Goal: Transaction & Acquisition: Purchase product/service

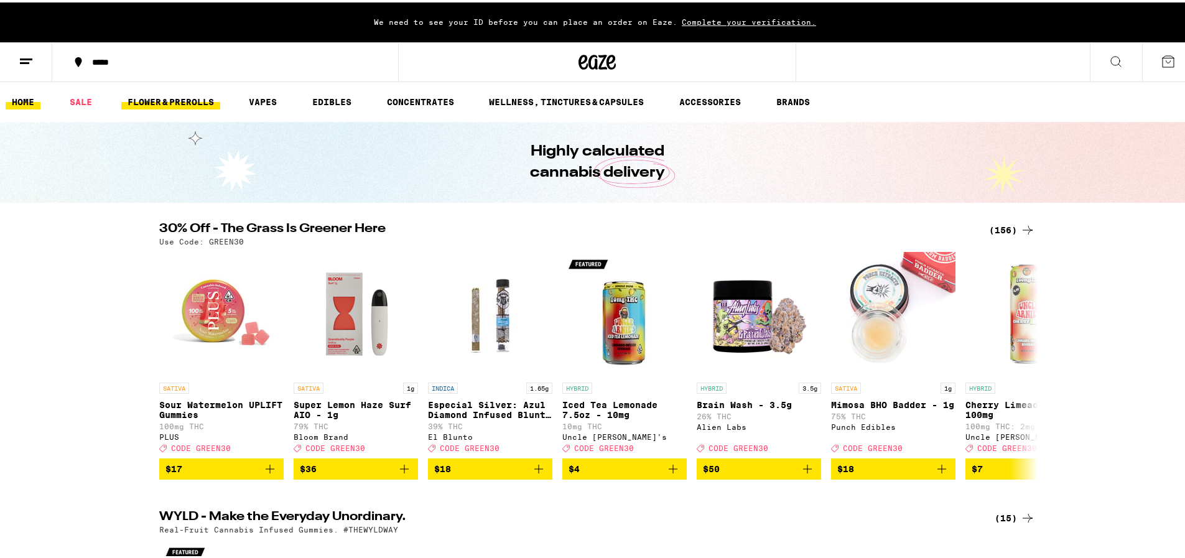
click at [155, 95] on link "FLOWER & PREROLLS" at bounding box center [170, 99] width 99 height 15
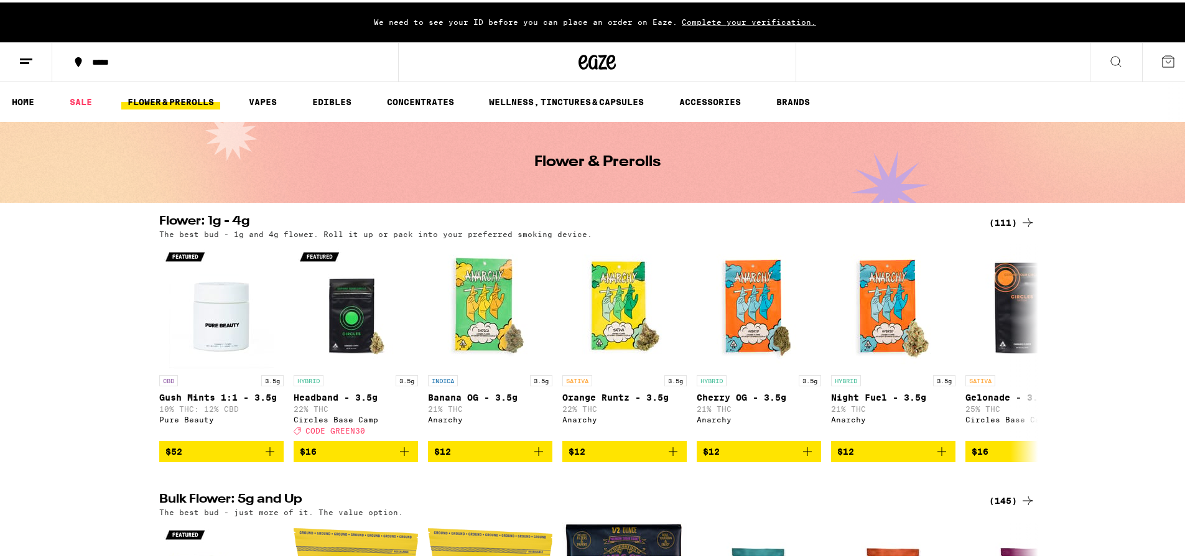
click at [1095, 50] on button at bounding box center [1116, 59] width 52 height 39
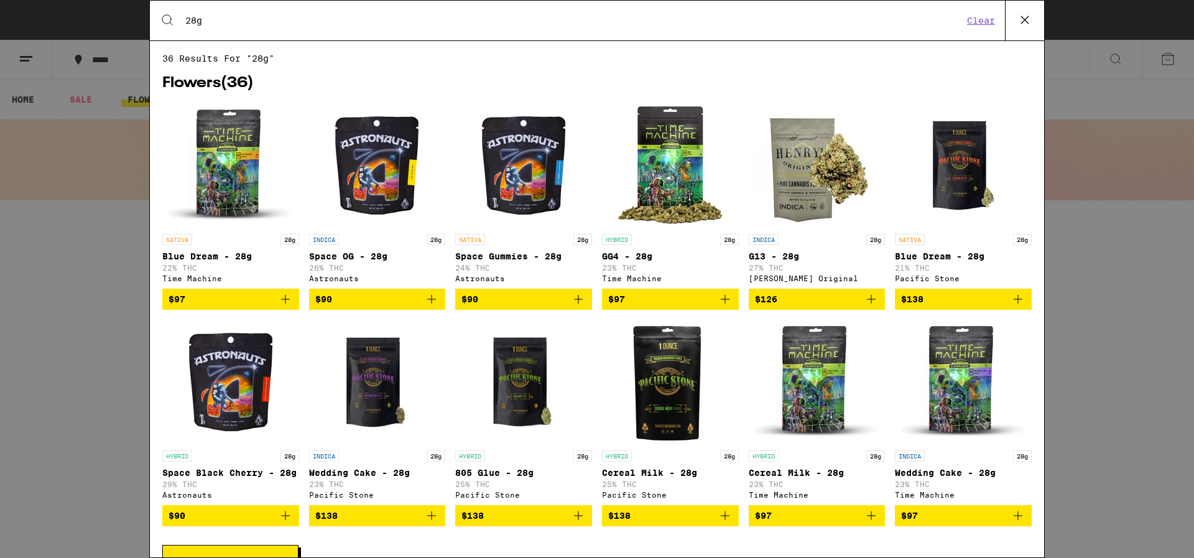
scroll to position [41, 0]
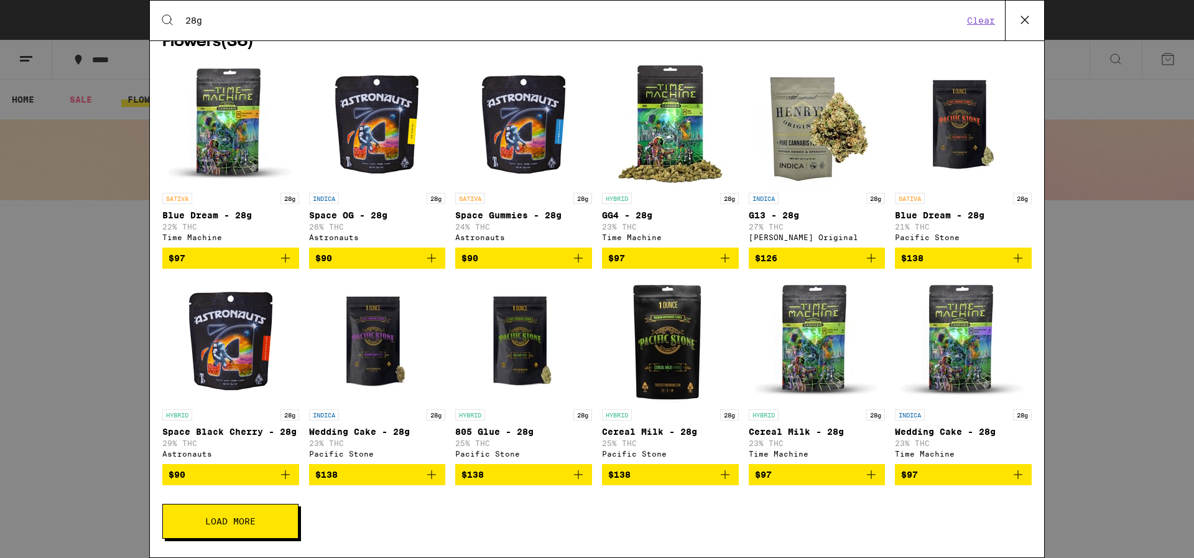
type input "28g"
click at [233, 534] on button "Load More" at bounding box center [230, 521] width 136 height 35
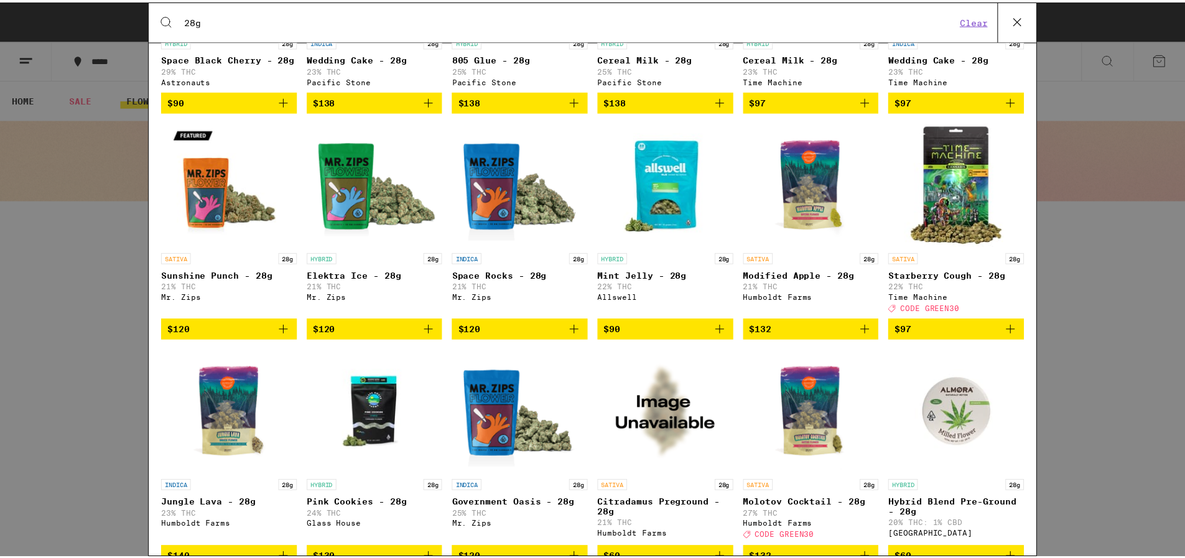
scroll to position [476, 0]
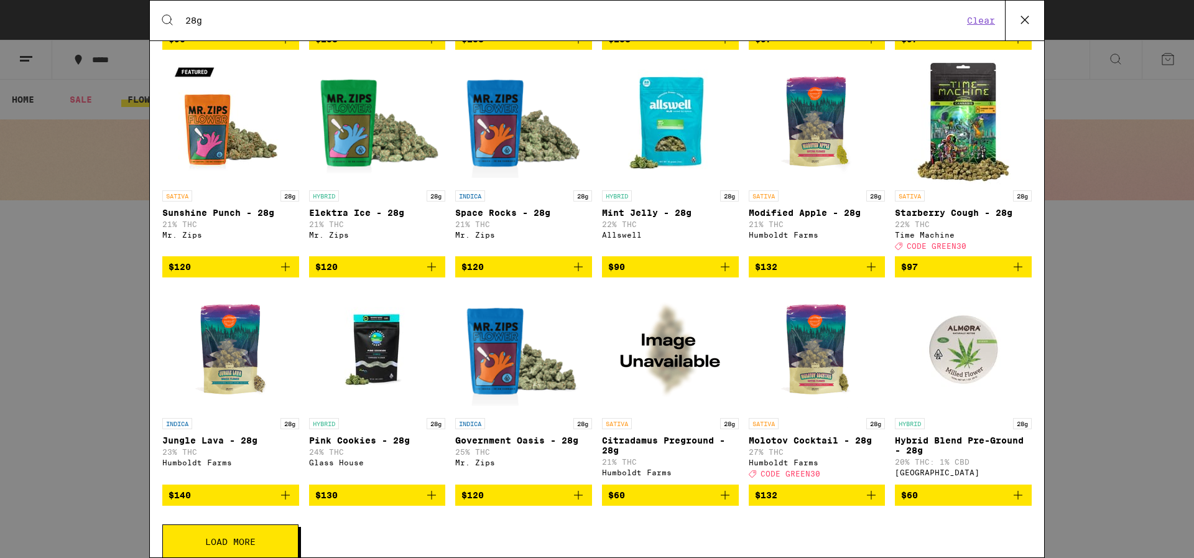
click at [803, 362] on img "Open page for Molotov Cocktail - 28g from Humboldt Farms" at bounding box center [816, 349] width 124 height 124
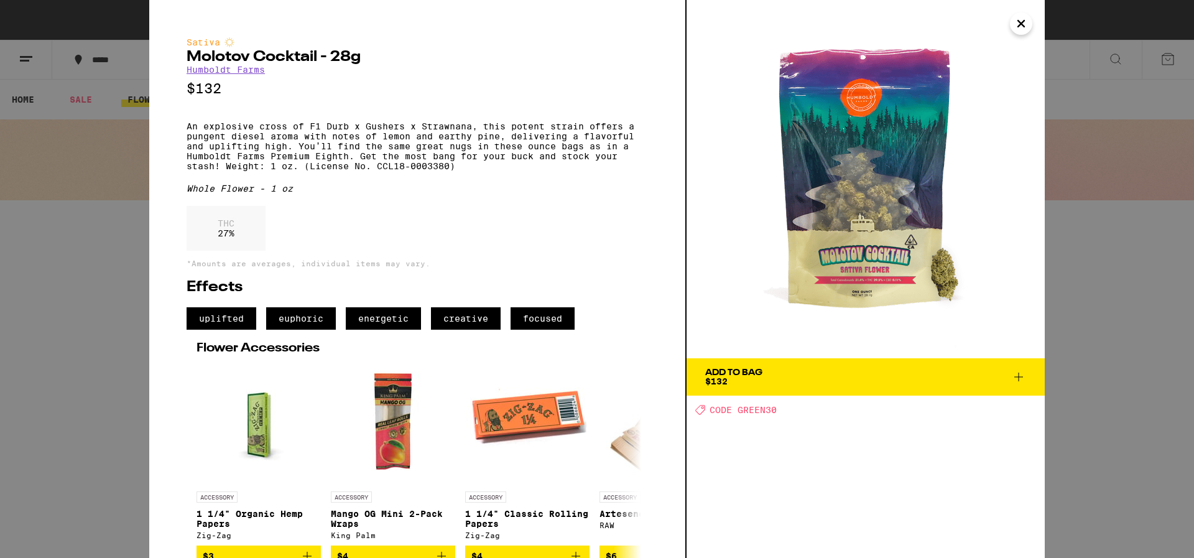
click at [833, 383] on span "Add To Bag $132" at bounding box center [865, 376] width 321 height 17
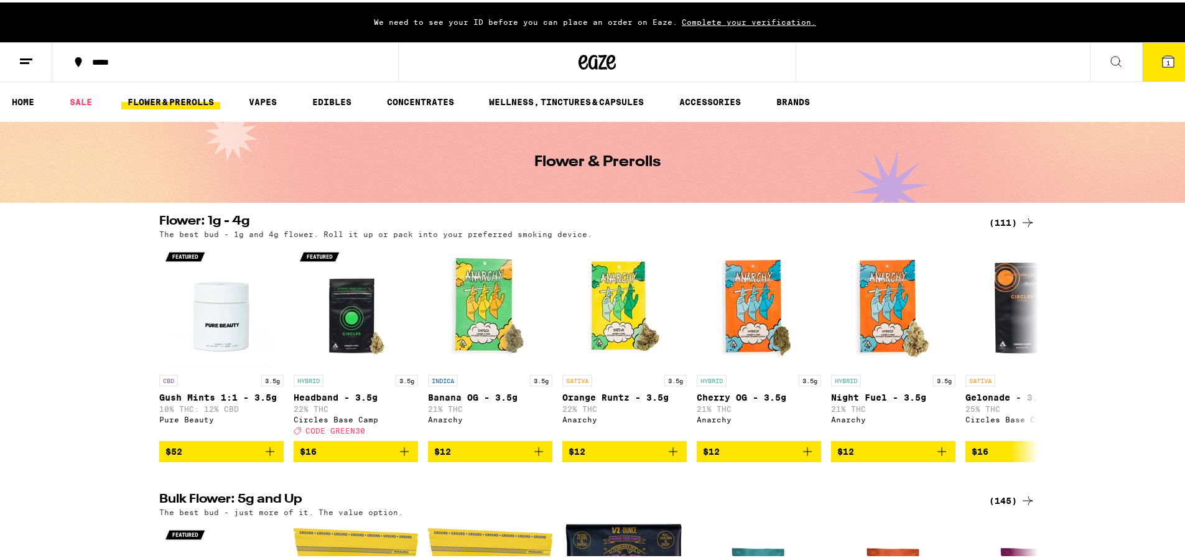
click at [163, 99] on link "FLOWER & PREROLLS" at bounding box center [170, 99] width 99 height 15
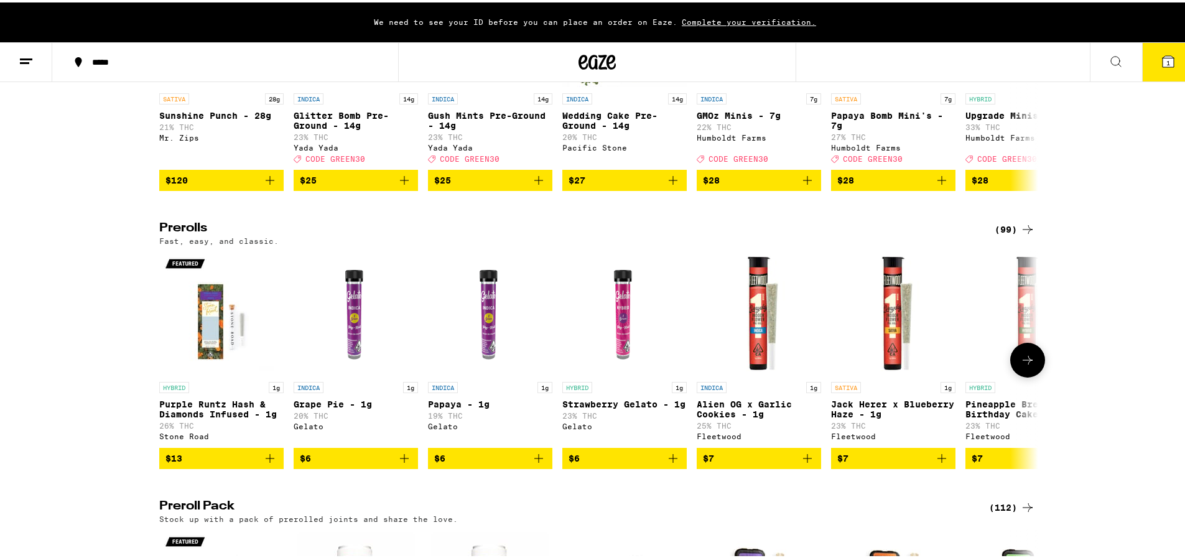
scroll to position [373, 0]
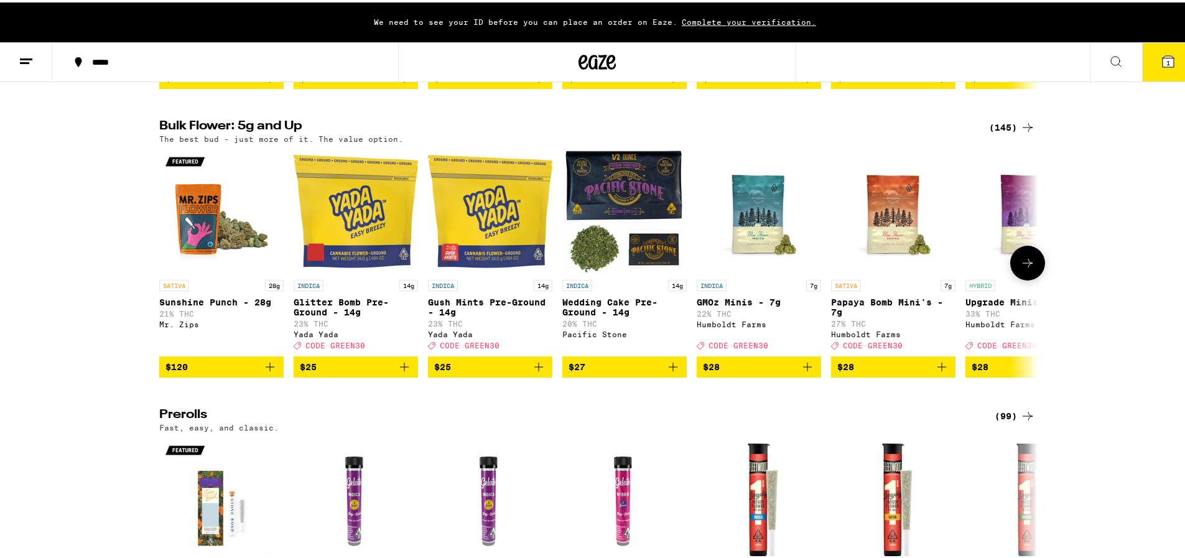
click at [1032, 261] on button at bounding box center [1027, 260] width 35 height 35
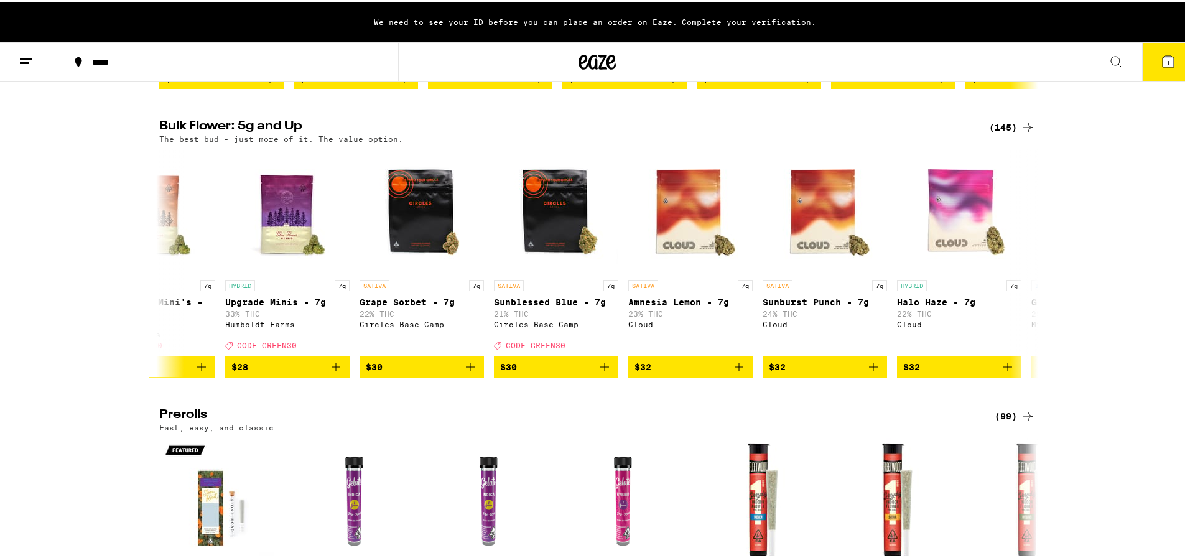
click at [1110, 67] on button at bounding box center [1116, 59] width 52 height 39
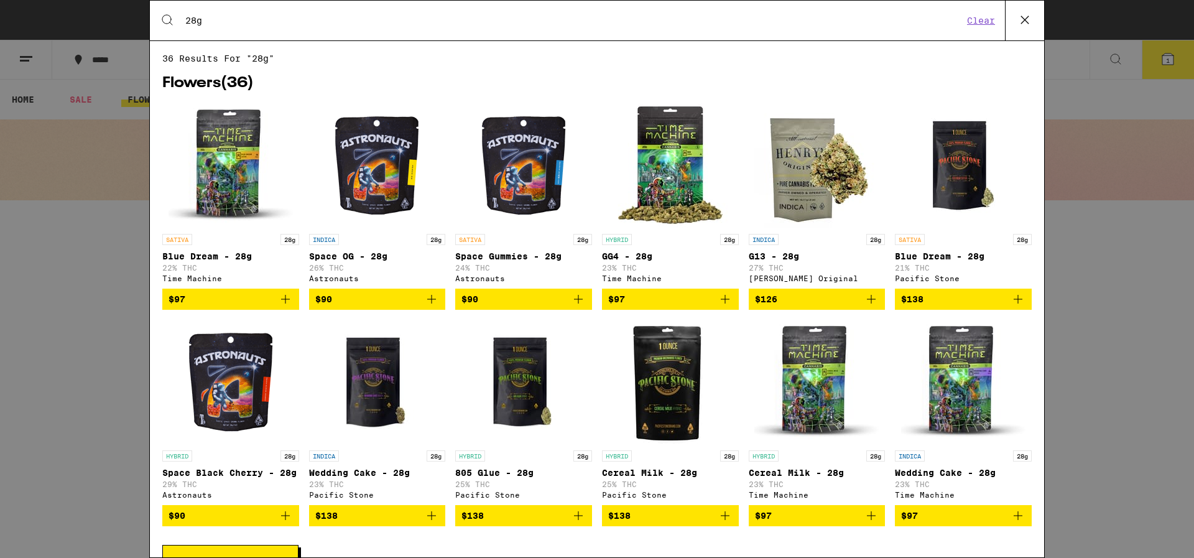
scroll to position [41, 0]
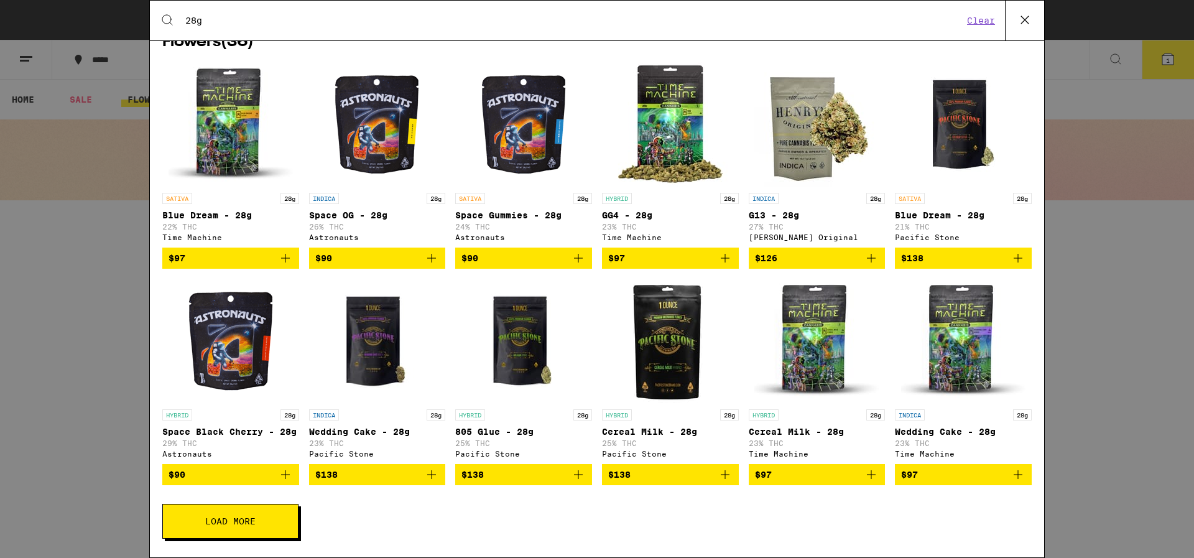
click at [226, 522] on span "Load More" at bounding box center [230, 521] width 50 height 9
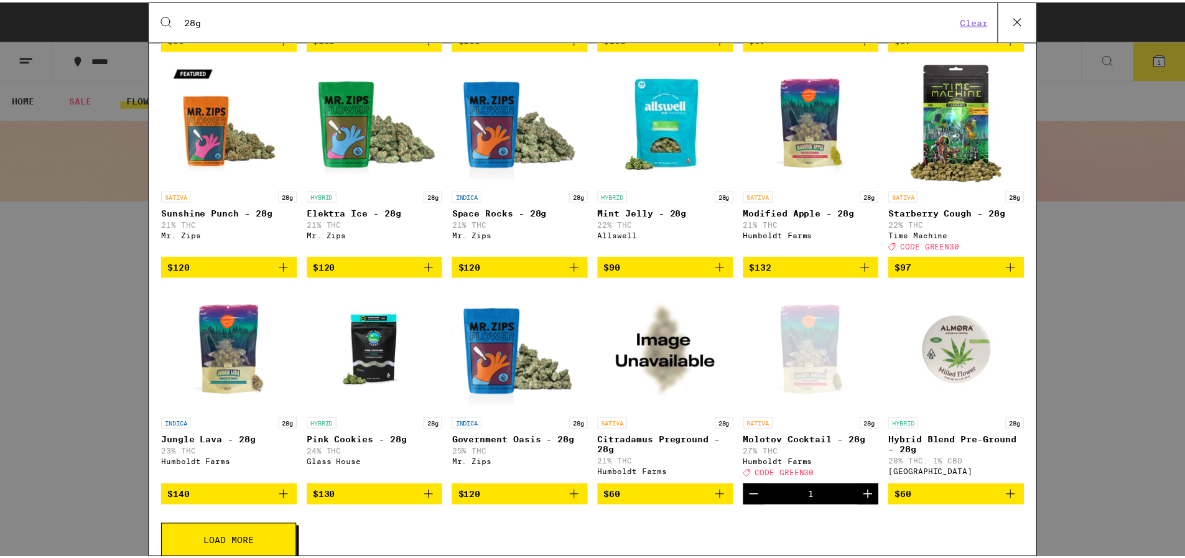
scroll to position [497, 0]
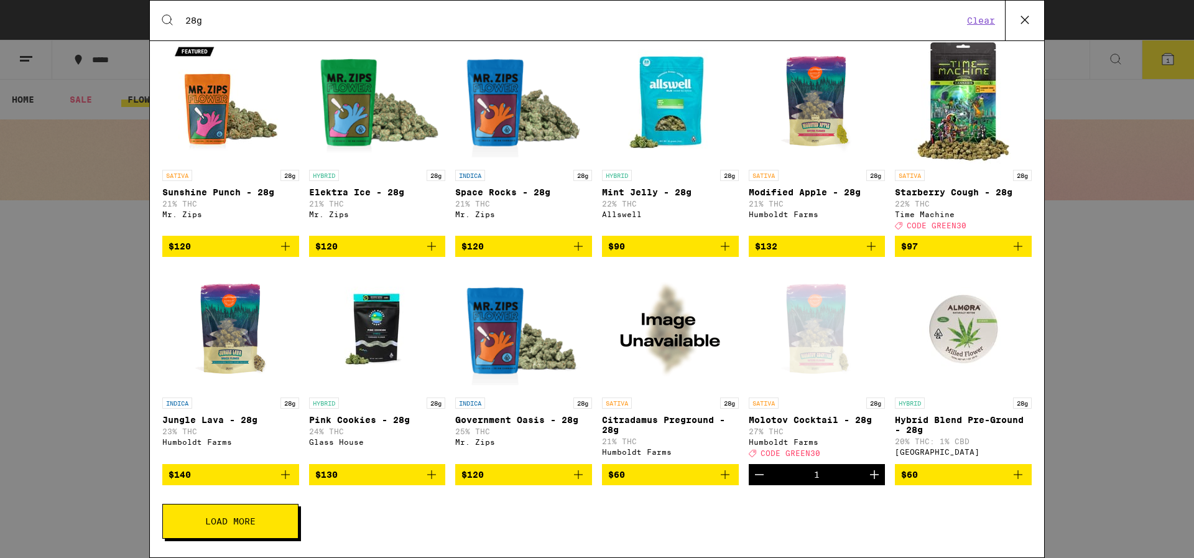
click at [1162, 58] on div "Search for Products 28g Clear 36 results for "28g" Flowers ( 36 ) SATIVA 28g Bl…" at bounding box center [597, 279] width 1194 height 558
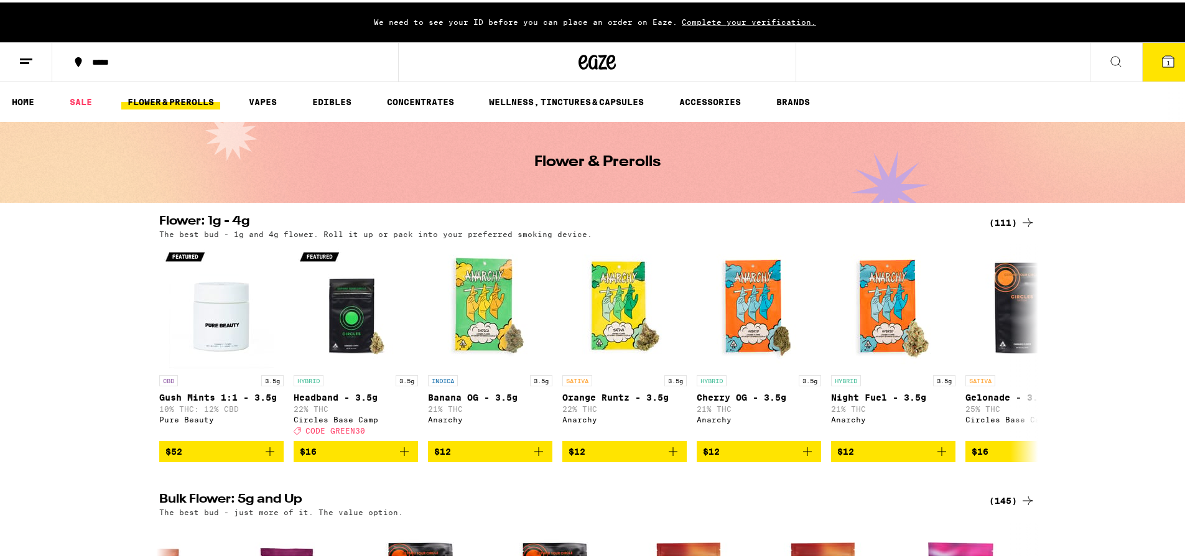
click at [1162, 58] on icon at bounding box center [1167, 58] width 11 height 11
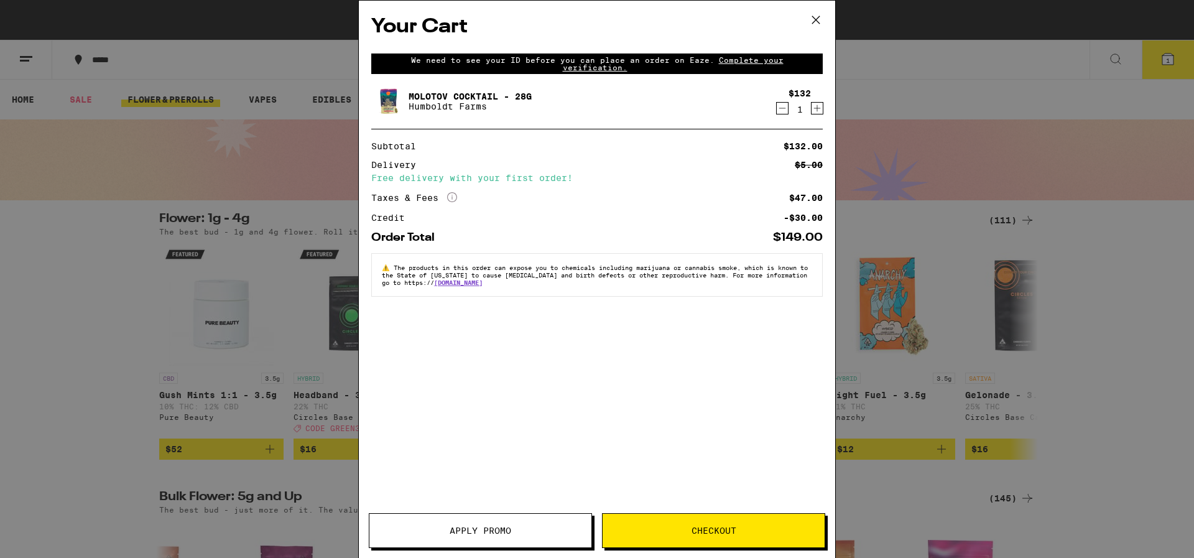
click at [671, 532] on span "Checkout" at bounding box center [714, 530] width 222 height 9
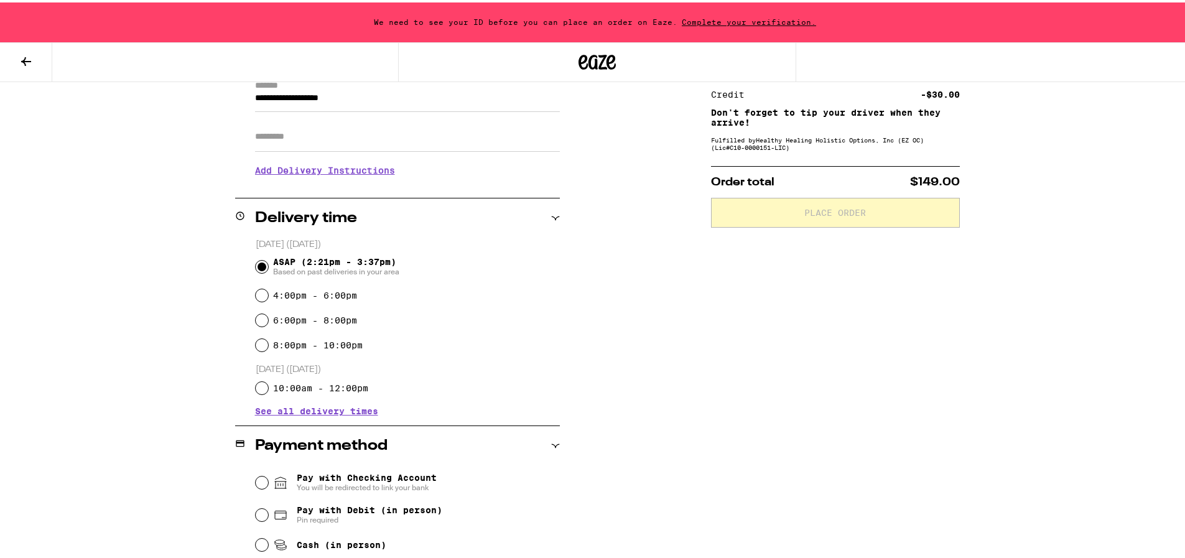
scroll to position [281, 0]
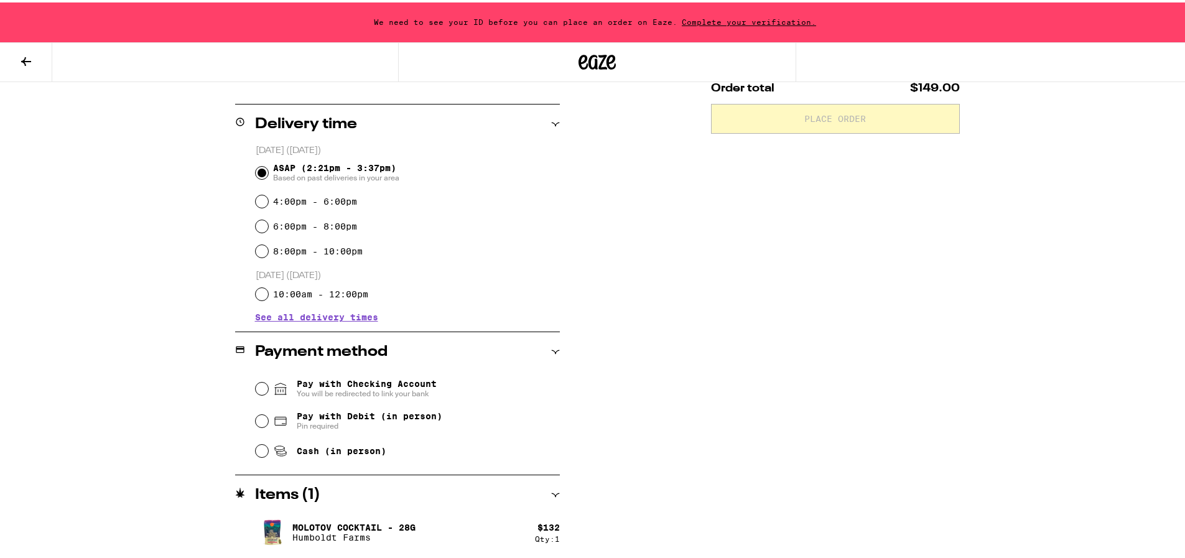
click at [259, 424] on div "Pay with Debit (in person) Pin required" at bounding box center [408, 418] width 304 height 32
click at [258, 416] on input "Pay with Debit (in person) Pin required" at bounding box center [262, 418] width 12 height 12
radio input "true"
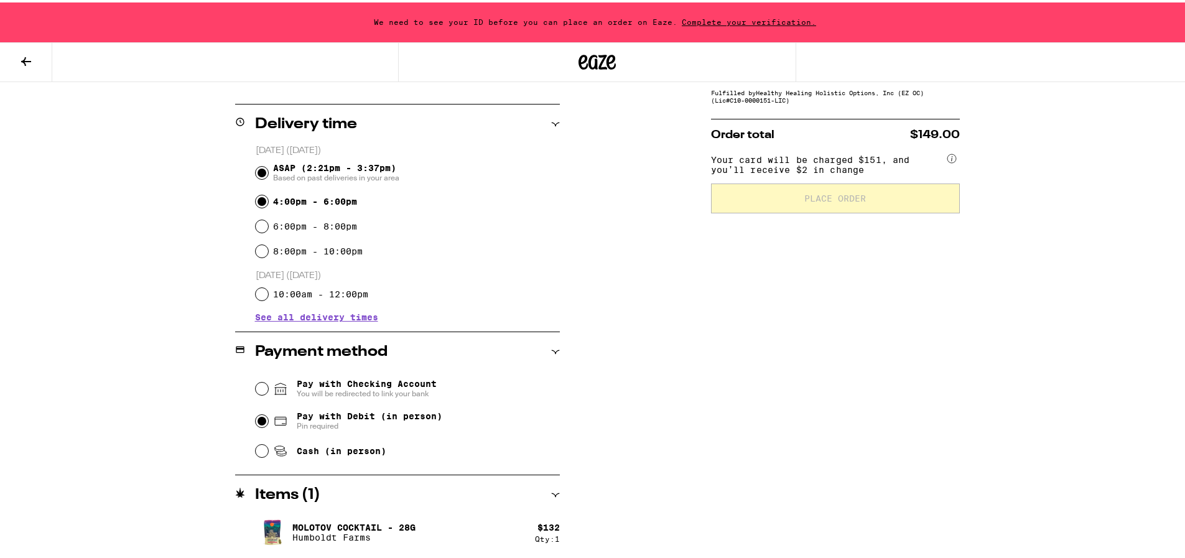
click at [256, 196] on input "4:00pm - 6:00pm" at bounding box center [262, 199] width 12 height 12
radio input "true"
click at [256, 167] on input "ASAP (2:21pm - 3:37pm) Based on past deliveries in your area" at bounding box center [262, 170] width 12 height 12
radio input "true"
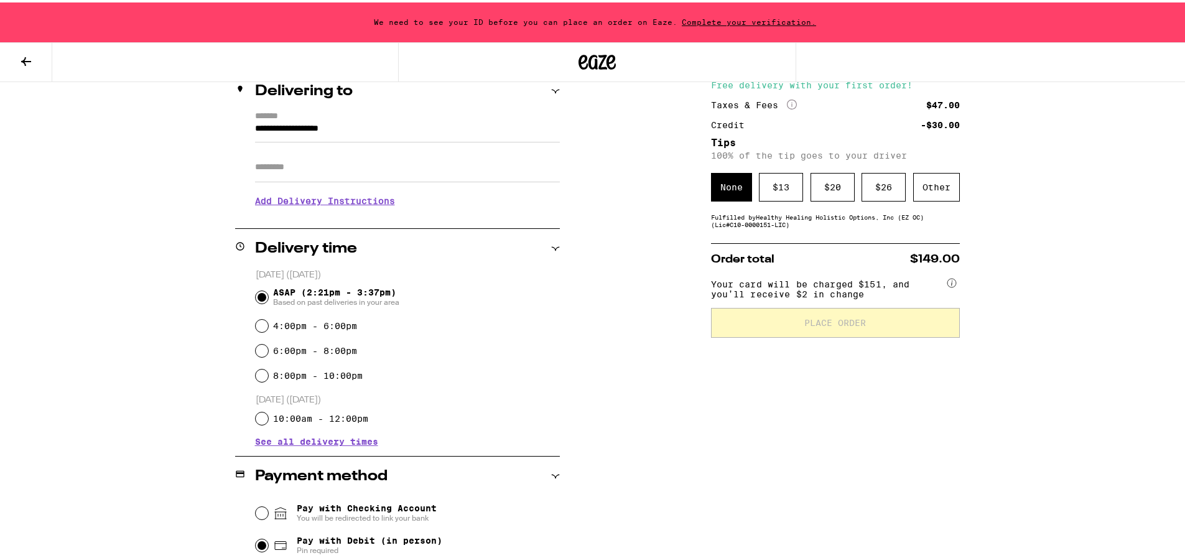
scroll to position [94, 0]
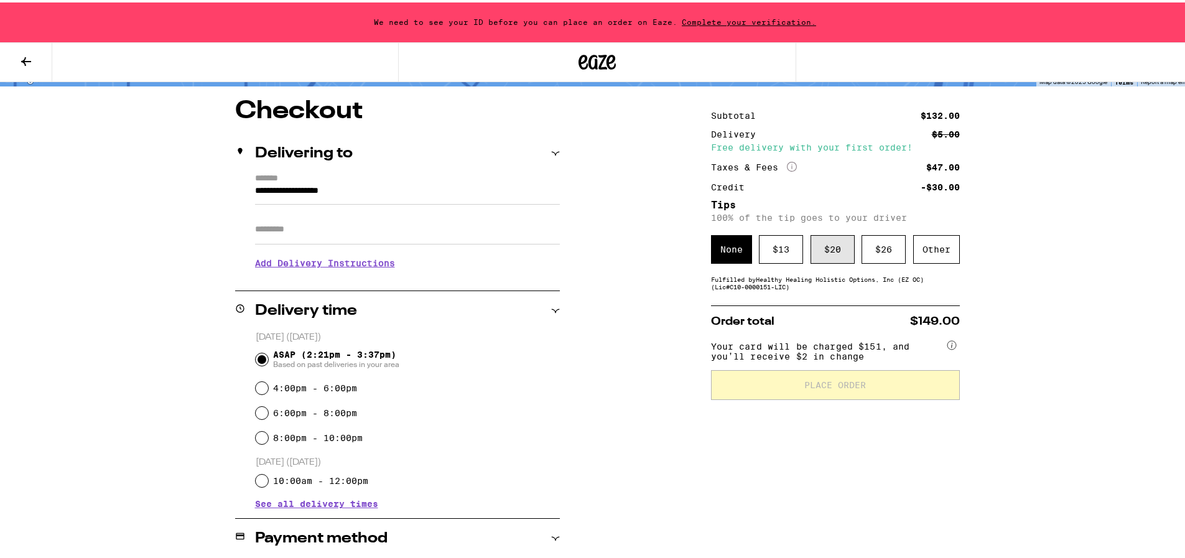
click at [821, 248] on div "$ 20" at bounding box center [832, 247] width 44 height 29
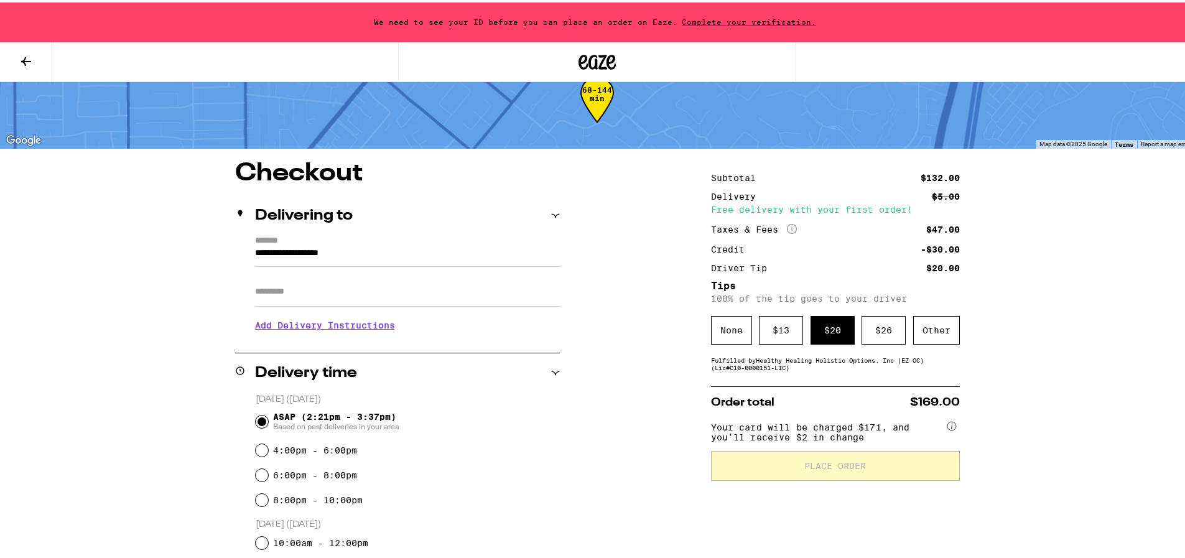
scroll to position [0, 0]
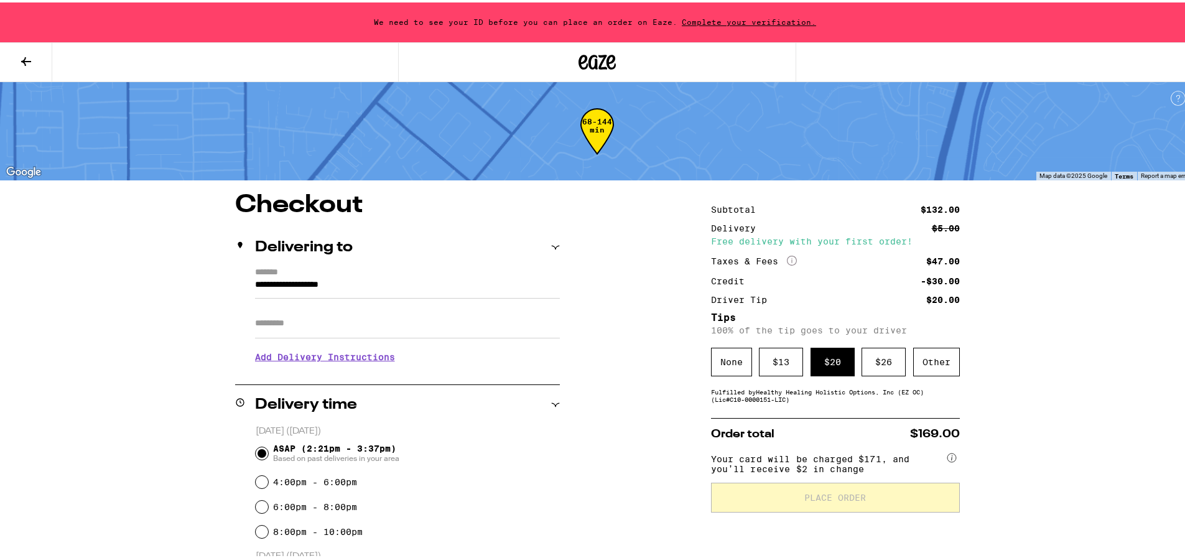
click at [367, 256] on div "Delivering to" at bounding box center [397, 245] width 325 height 40
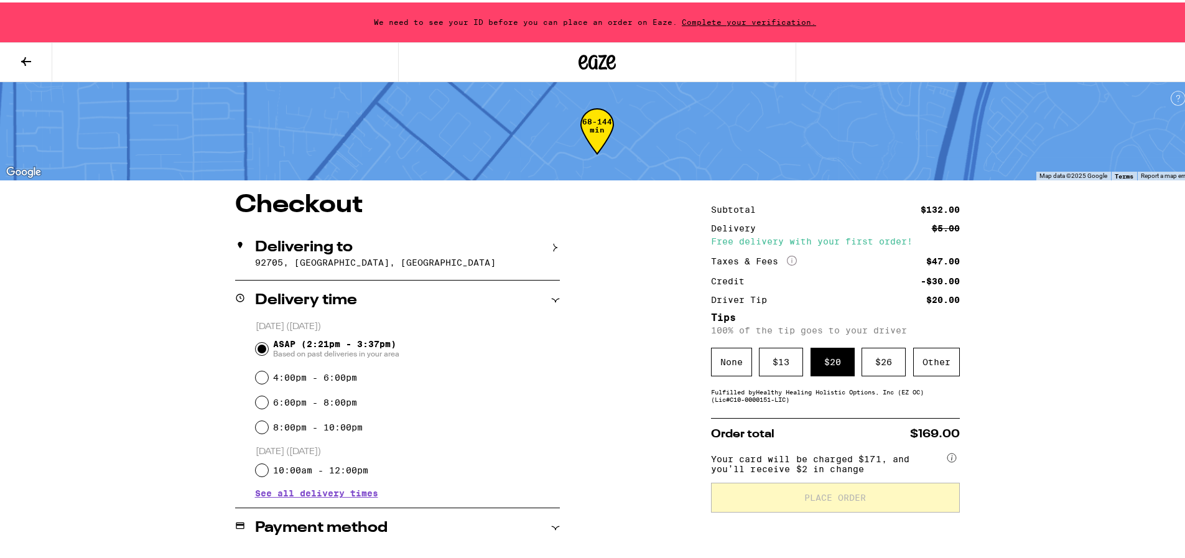
click at [367, 256] on p "92705, [GEOGRAPHIC_DATA], [GEOGRAPHIC_DATA]" at bounding box center [407, 260] width 305 height 10
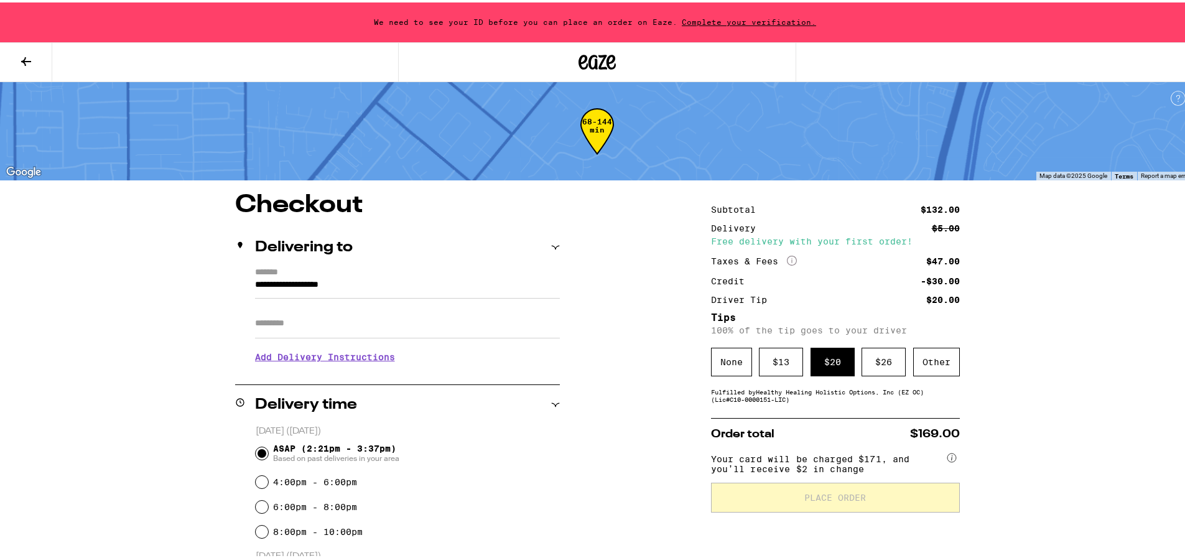
click at [333, 286] on input "**********" at bounding box center [407, 285] width 305 height 21
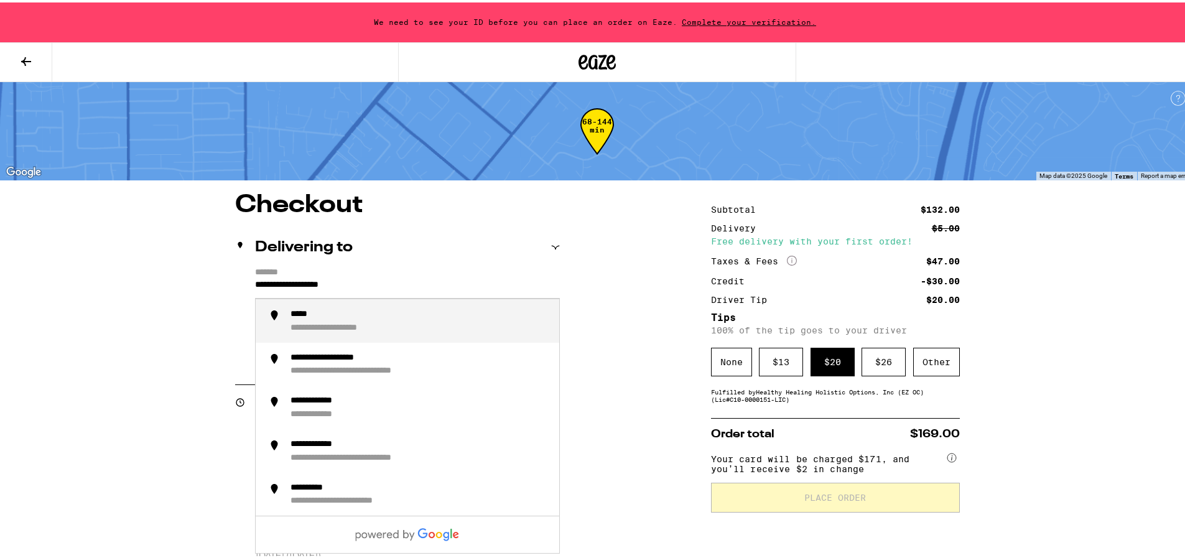
click at [332, 286] on input "**********" at bounding box center [407, 285] width 305 height 21
click at [453, 259] on div "Delivering to" at bounding box center [397, 245] width 325 height 40
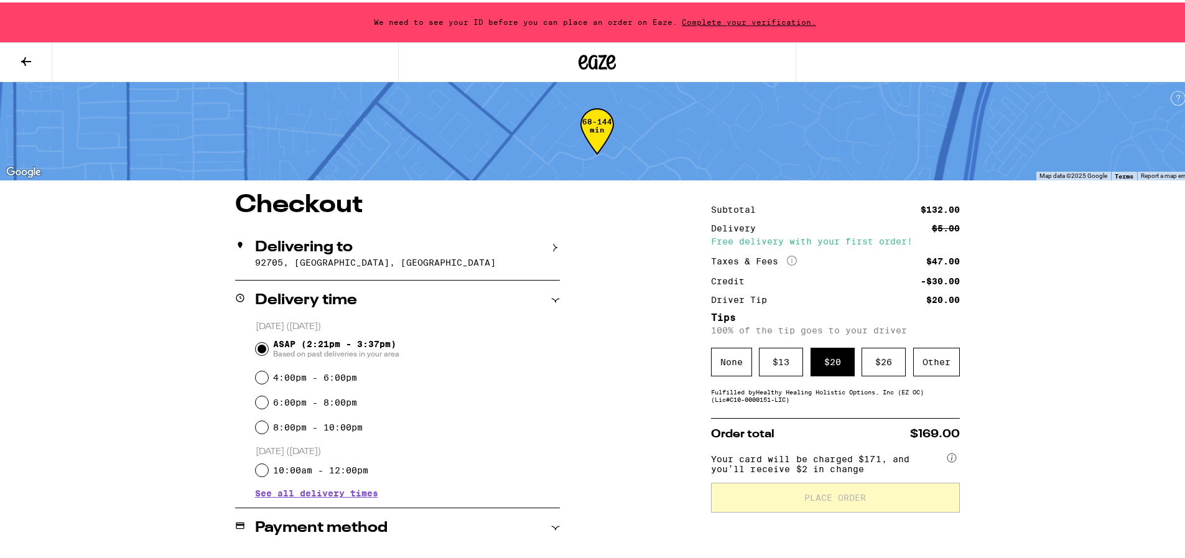
click at [415, 222] on div "**********" at bounding box center [397, 462] width 325 height 544
click at [378, 244] on div "Delivering to" at bounding box center [397, 245] width 325 height 15
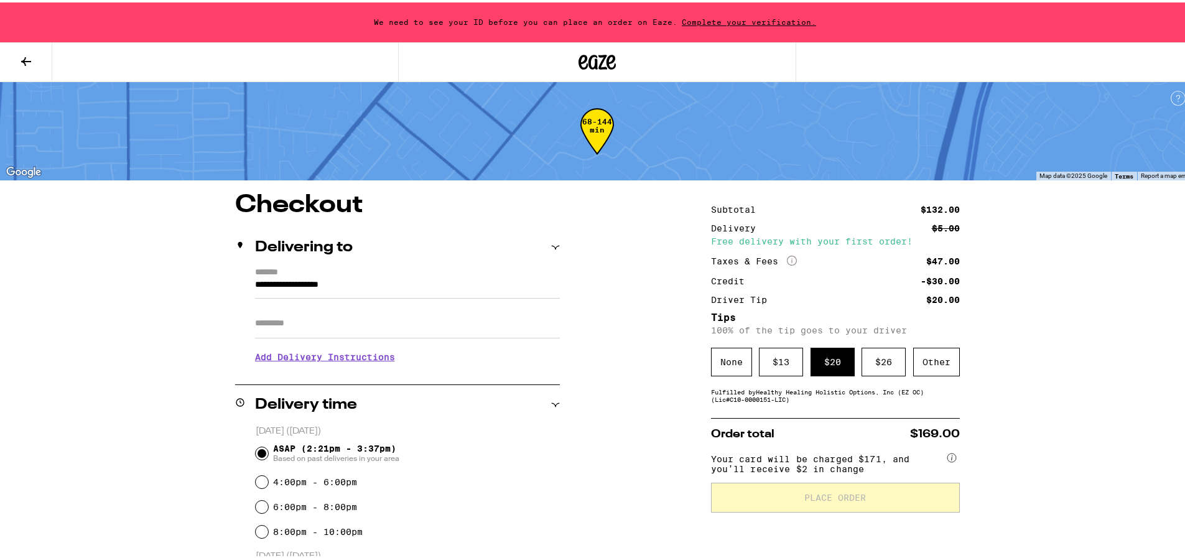
click at [291, 267] on label "*******" at bounding box center [407, 270] width 305 height 10
click at [291, 275] on input "**********" at bounding box center [407, 285] width 305 height 21
click at [291, 267] on label "*******" at bounding box center [407, 270] width 305 height 10
click at [291, 275] on input "**********" at bounding box center [407, 285] width 305 height 21
click at [291, 267] on label "*******" at bounding box center [407, 270] width 305 height 10
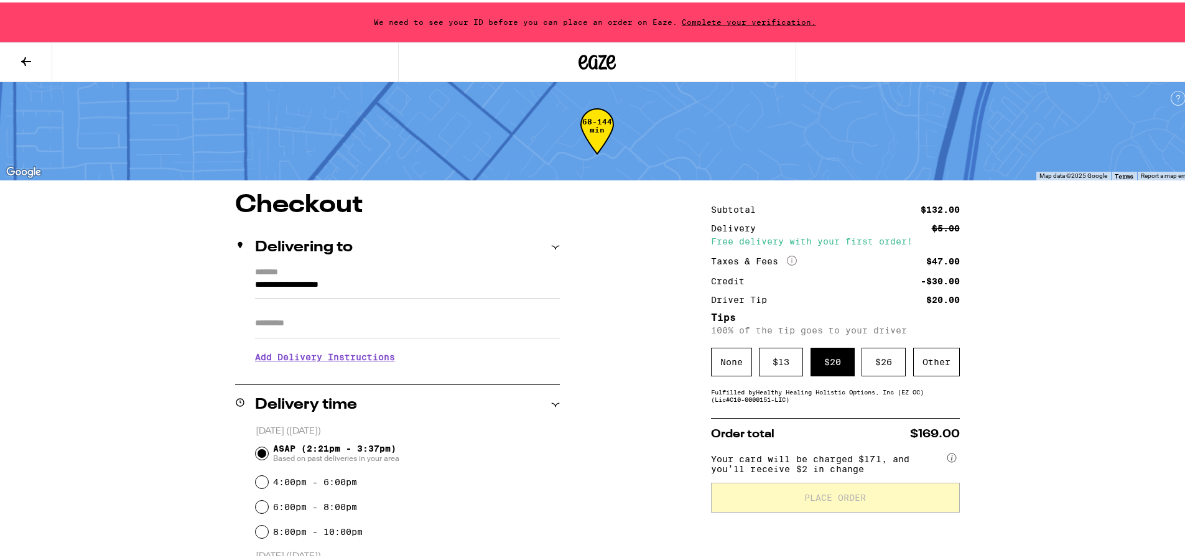
click at [291, 275] on input "**********" at bounding box center [407, 285] width 305 height 21
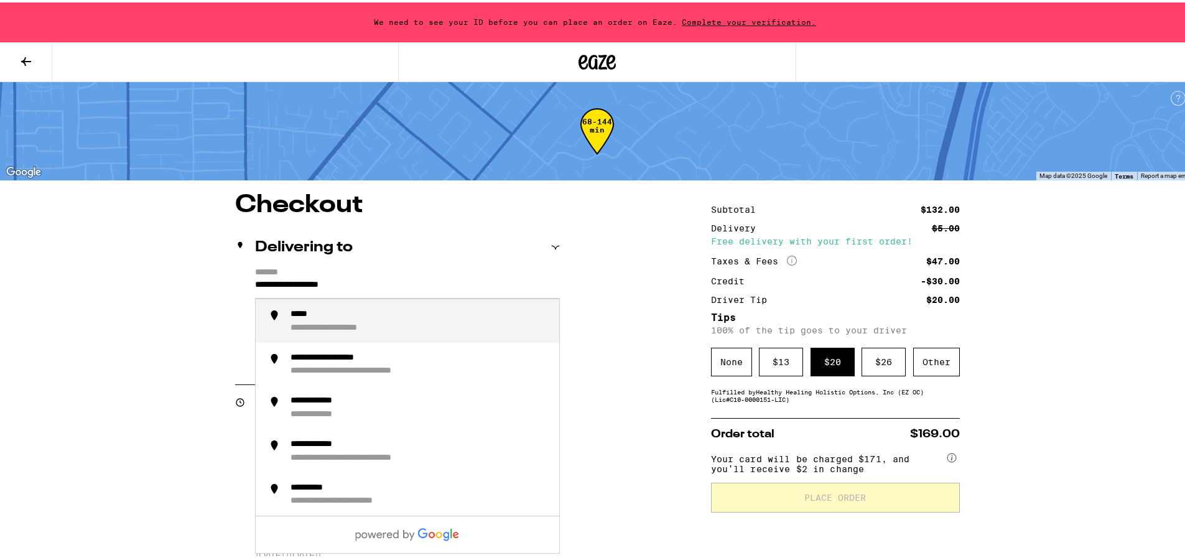
click at [291, 267] on label "*******" at bounding box center [407, 270] width 305 height 10
click at [291, 275] on input "**********" at bounding box center [407, 285] width 305 height 21
click at [291, 267] on label "*******" at bounding box center [407, 270] width 305 height 10
click at [291, 275] on input "**********" at bounding box center [407, 285] width 305 height 21
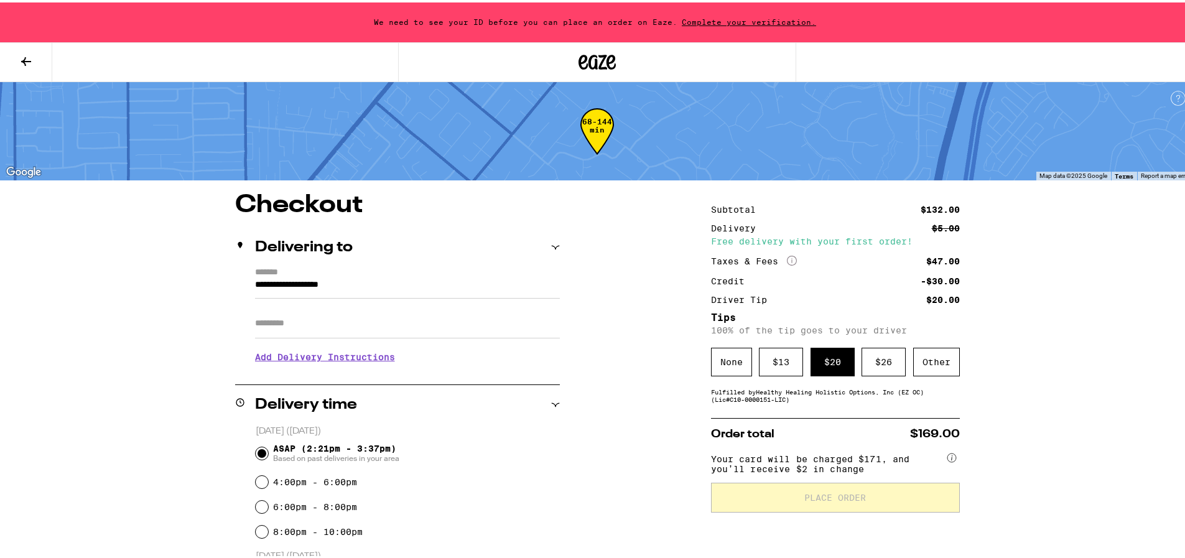
click at [314, 258] on div "Delivering to" at bounding box center [397, 245] width 325 height 40
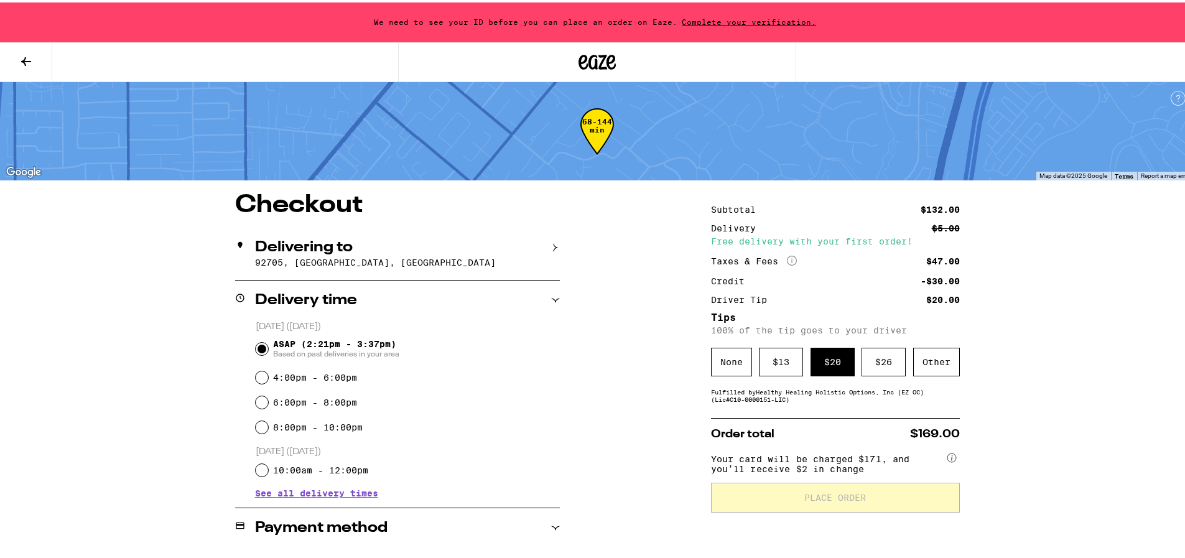
click at [317, 249] on h2 "Delivering to" at bounding box center [304, 245] width 98 height 15
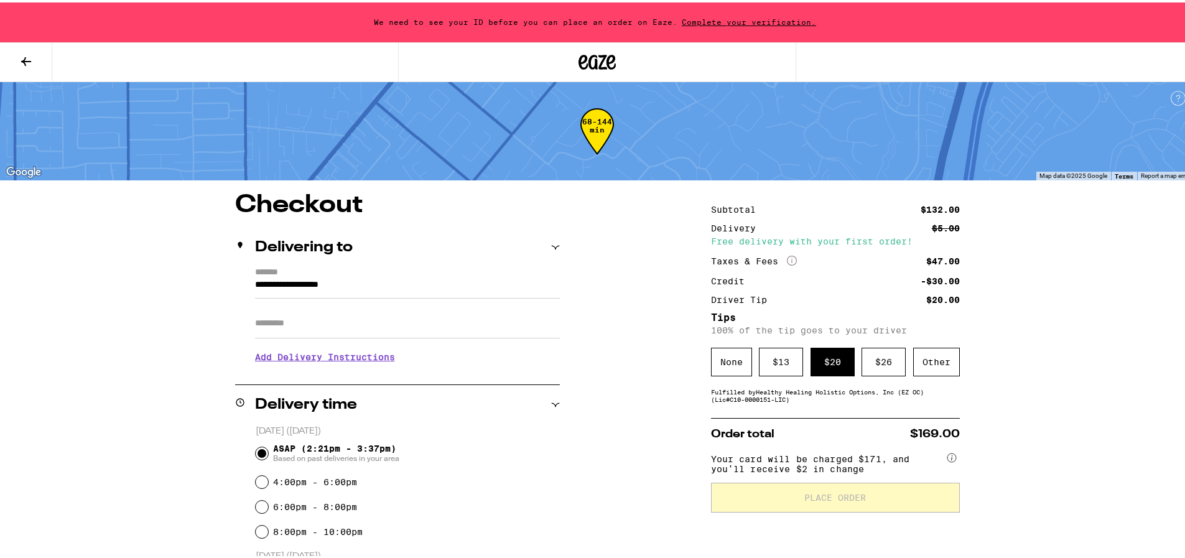
click at [317, 249] on h2 "Delivering to" at bounding box center [304, 245] width 98 height 15
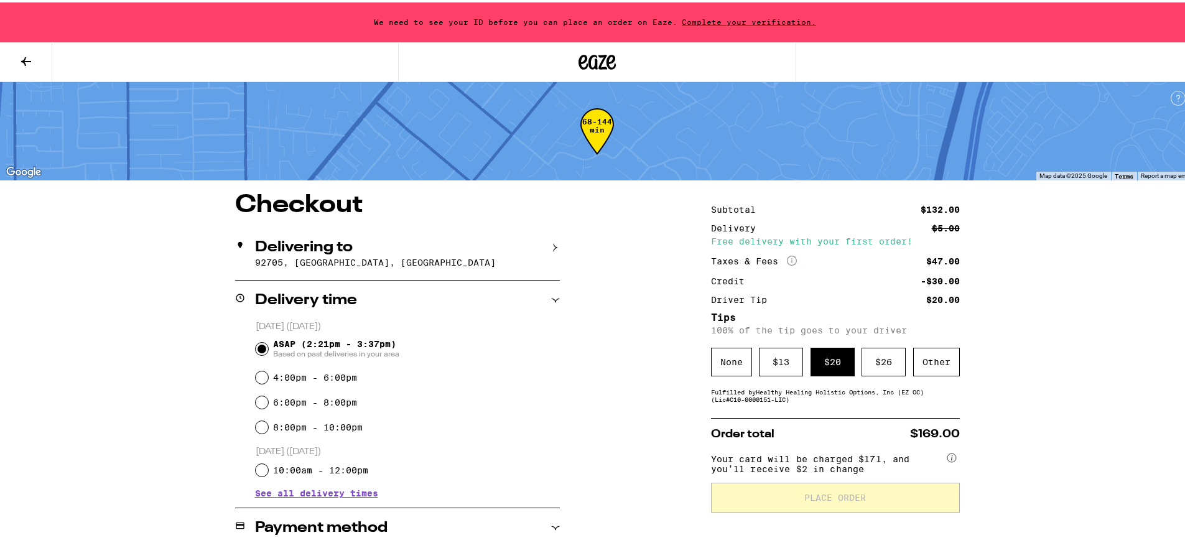
click at [317, 249] on h2 "Delivering to" at bounding box center [304, 245] width 98 height 15
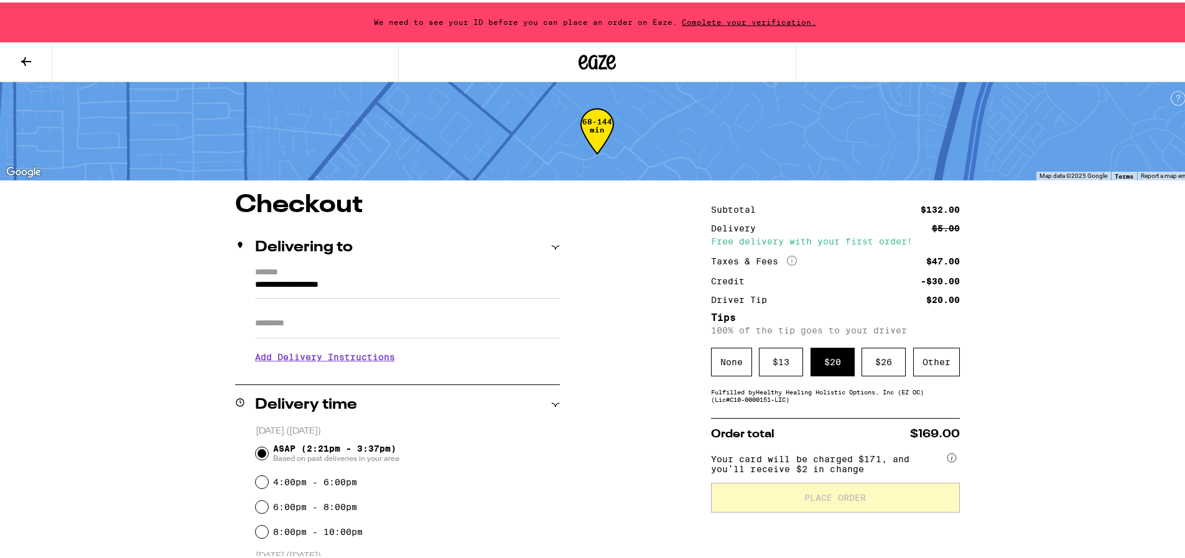
click at [315, 241] on h2 "Delivering to" at bounding box center [304, 245] width 98 height 15
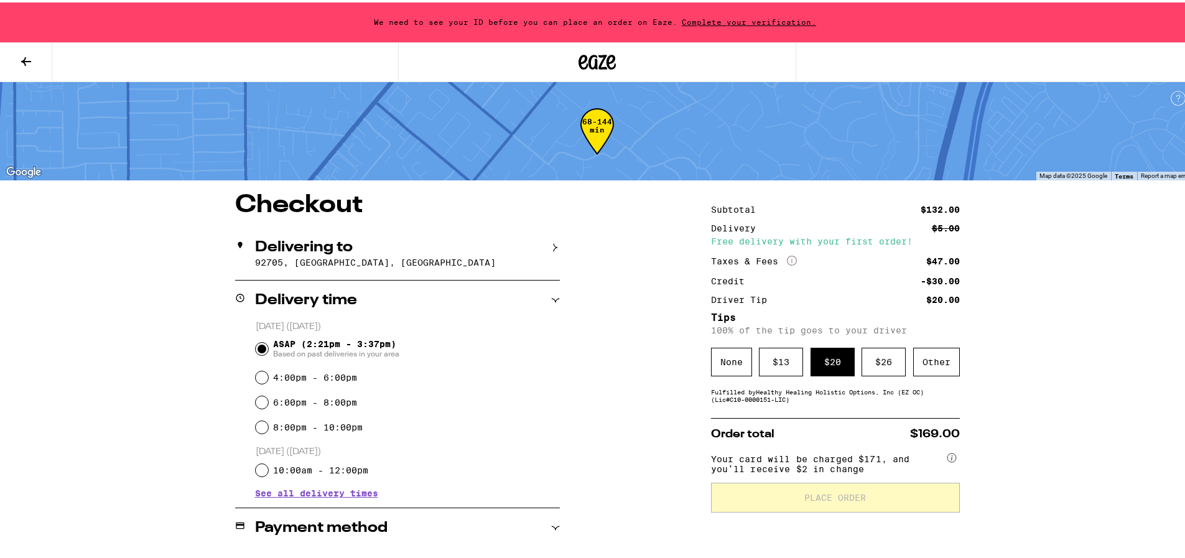
click at [315, 241] on h2 "Delivering to" at bounding box center [304, 245] width 98 height 15
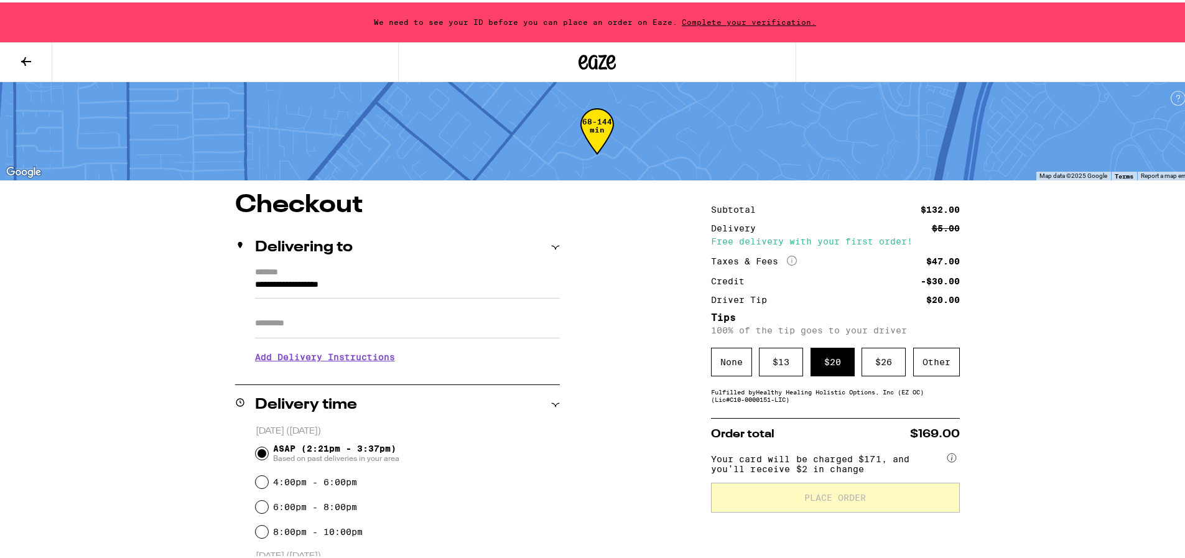
click at [551, 246] on icon at bounding box center [555, 245] width 9 height 9
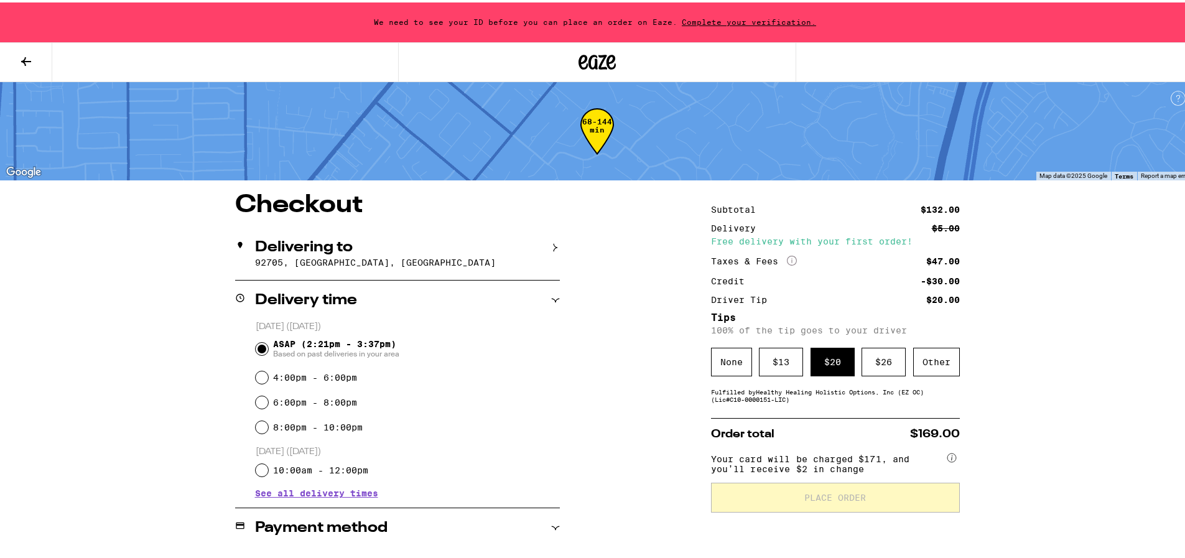
click at [551, 246] on icon at bounding box center [555, 245] width 9 height 9
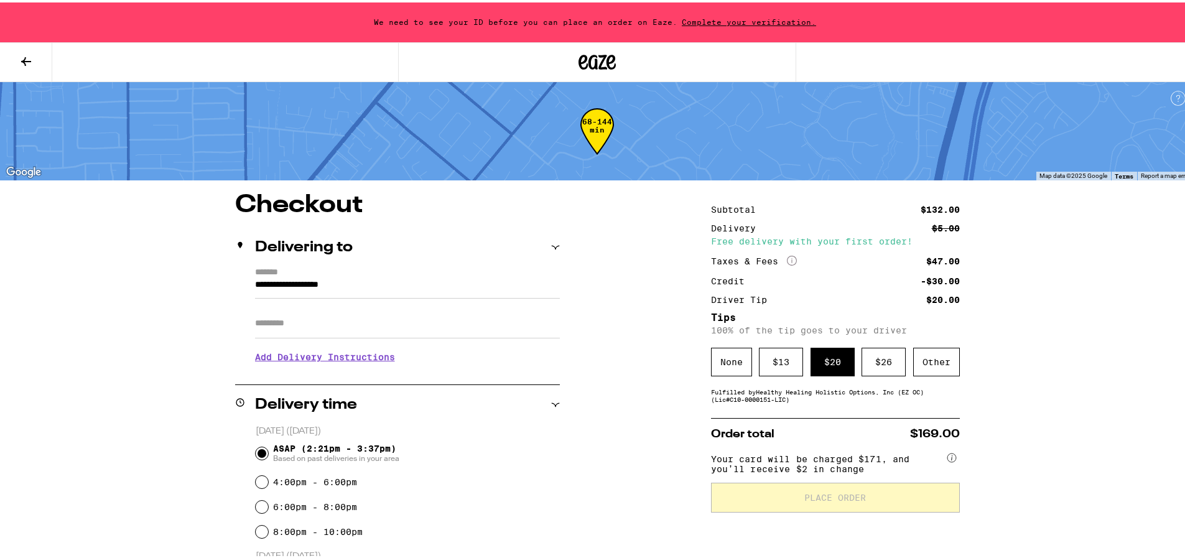
click at [345, 313] on input "Apt/Suite" at bounding box center [407, 321] width 305 height 30
click at [305, 282] on input "**********" at bounding box center [407, 285] width 305 height 21
click at [297, 238] on h2 "Delivering to" at bounding box center [304, 245] width 98 height 15
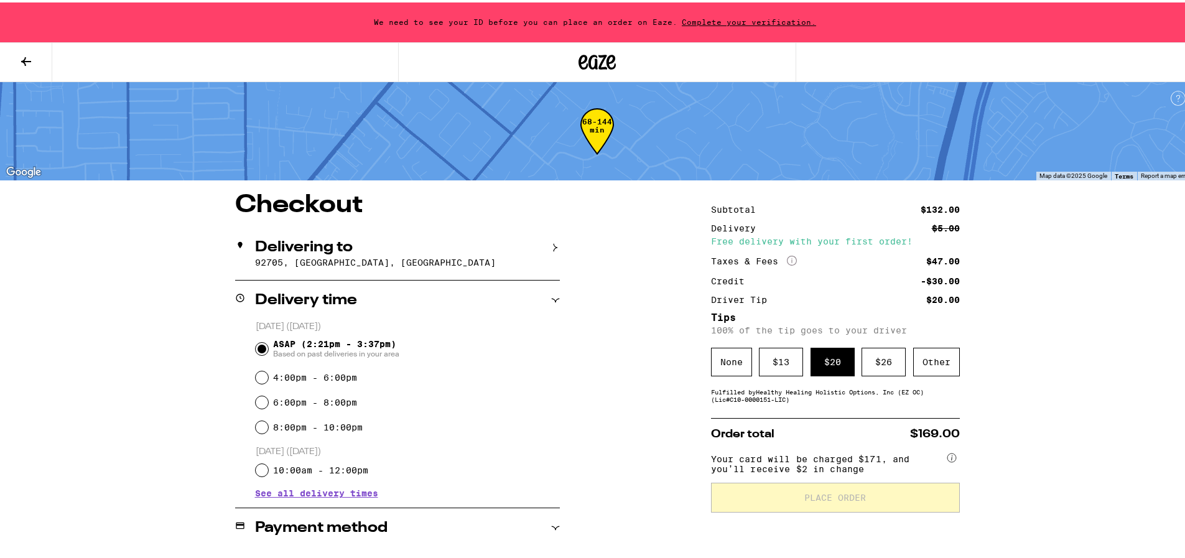
click at [297, 238] on h2 "Delivering to" at bounding box center [304, 245] width 98 height 15
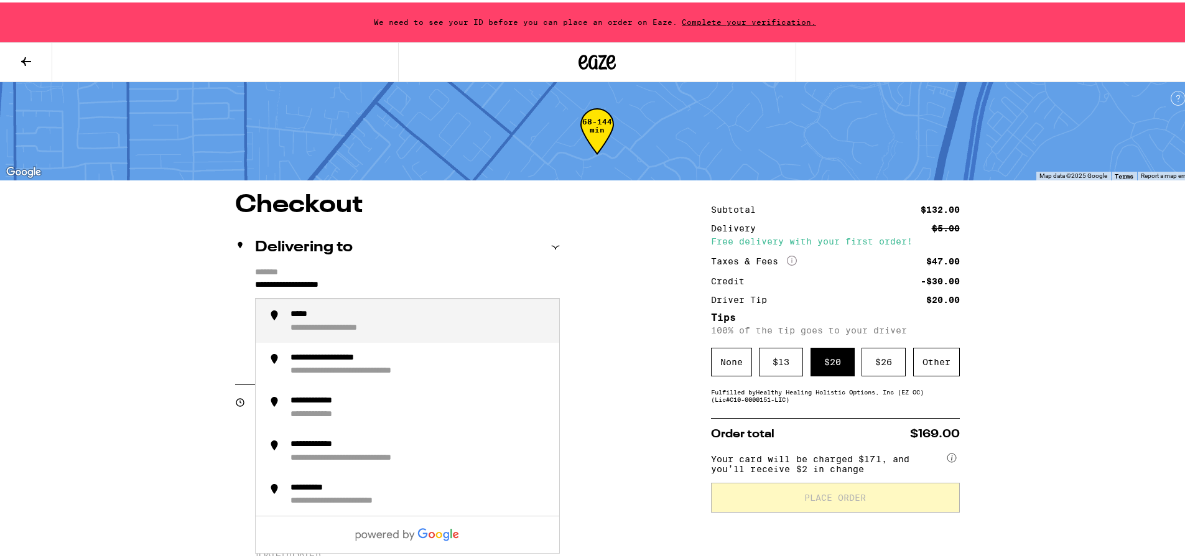
click at [289, 276] on input "**********" at bounding box center [407, 285] width 305 height 21
click at [353, 306] on li "**********" at bounding box center [408, 319] width 304 height 44
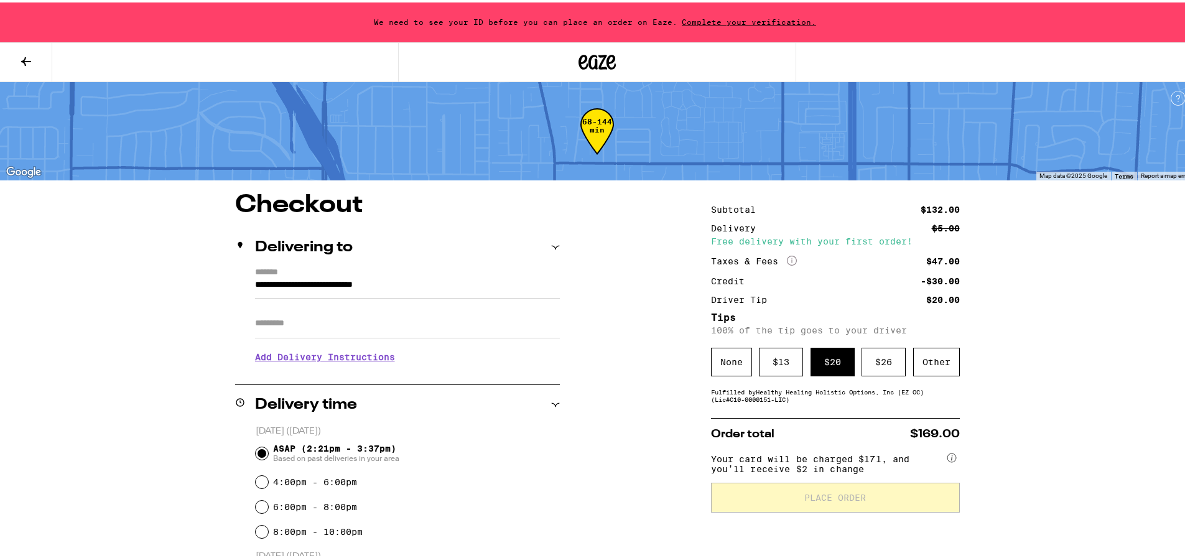
scroll to position [62, 0]
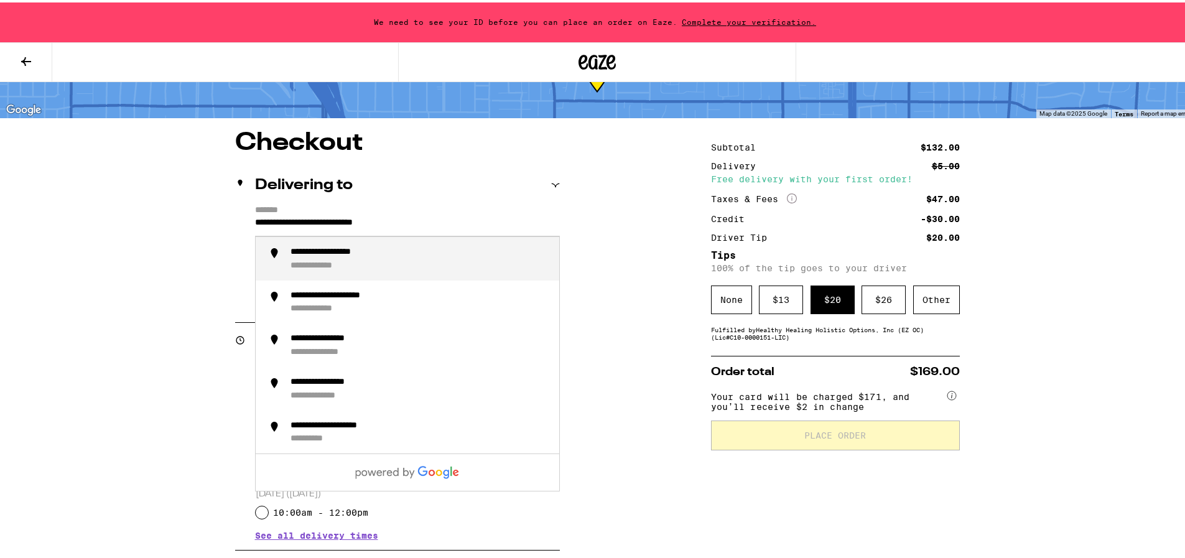
click at [443, 222] on input "**********" at bounding box center [407, 223] width 305 height 21
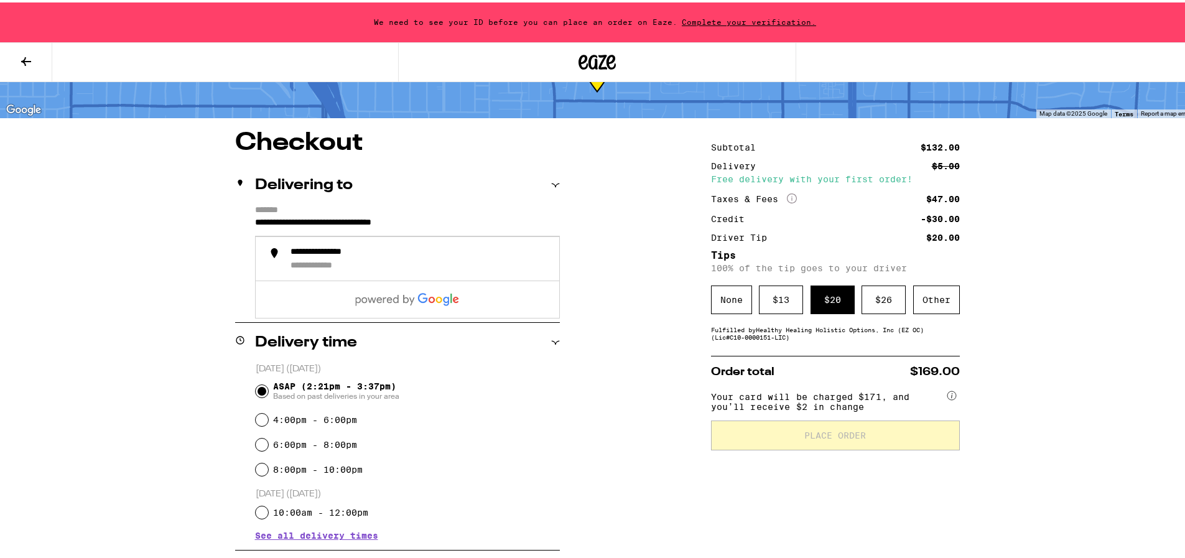
type input "**********"
click at [587, 396] on div "**********" at bounding box center [597, 452] width 896 height 648
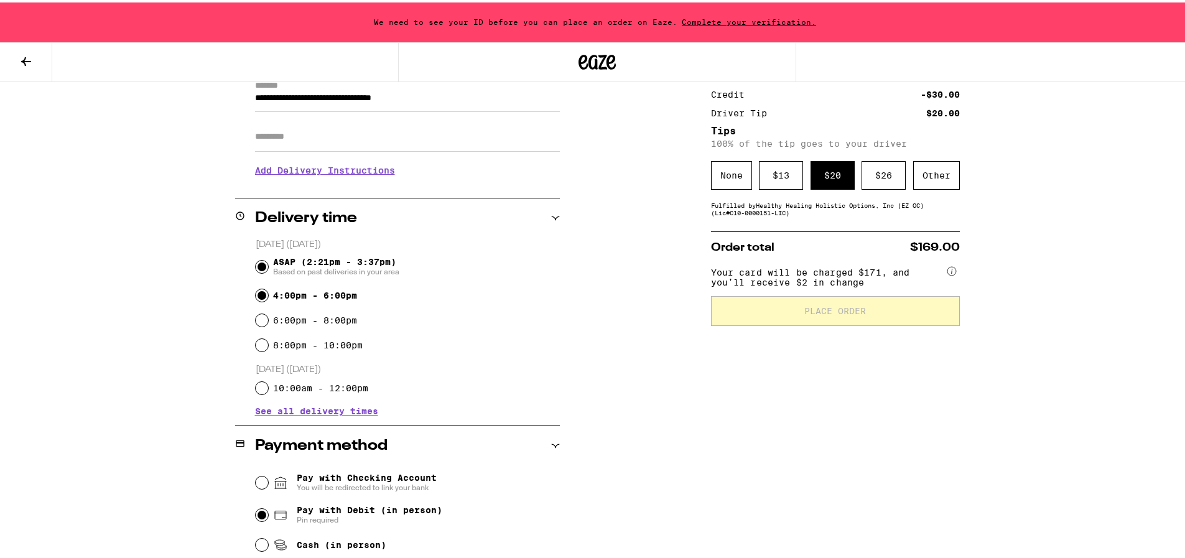
click at [256, 287] on input "4:00pm - 6:00pm" at bounding box center [262, 293] width 12 height 12
radio input "true"
click at [256, 262] on input "ASAP (2:21pm - 3:37pm) Based on past deliveries in your area" at bounding box center [262, 264] width 12 height 12
radio input "true"
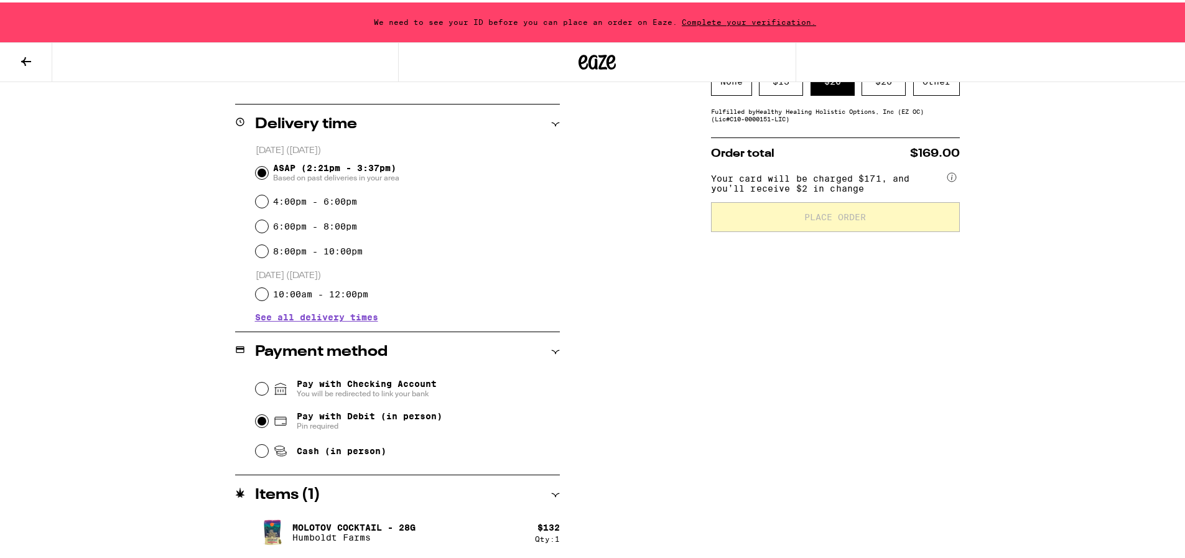
click at [323, 501] on div "Items ( 1 )" at bounding box center [397, 493] width 325 height 40
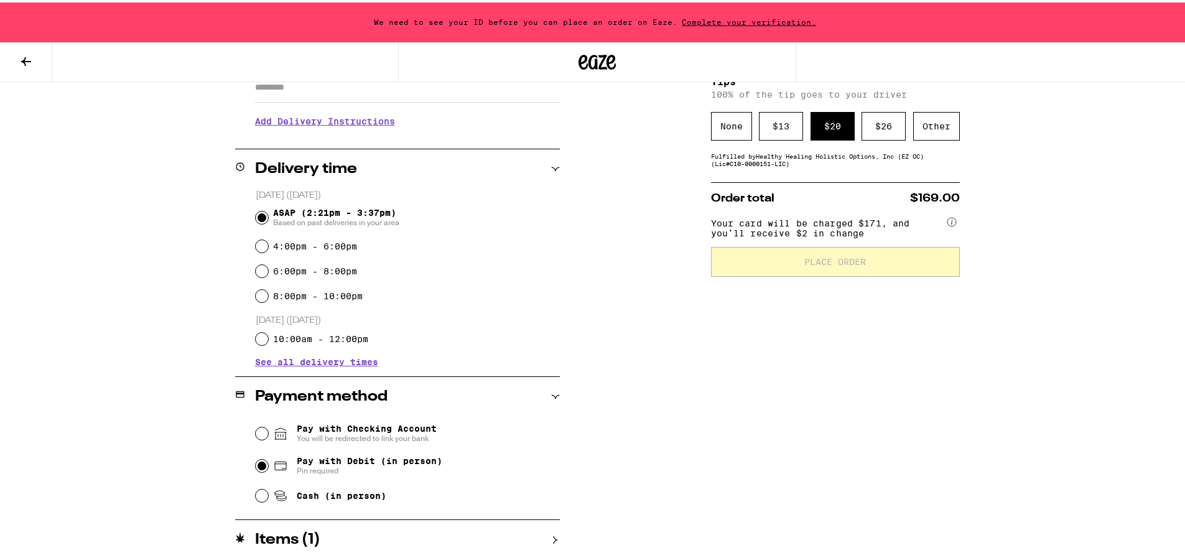
scroll to position [0, 0]
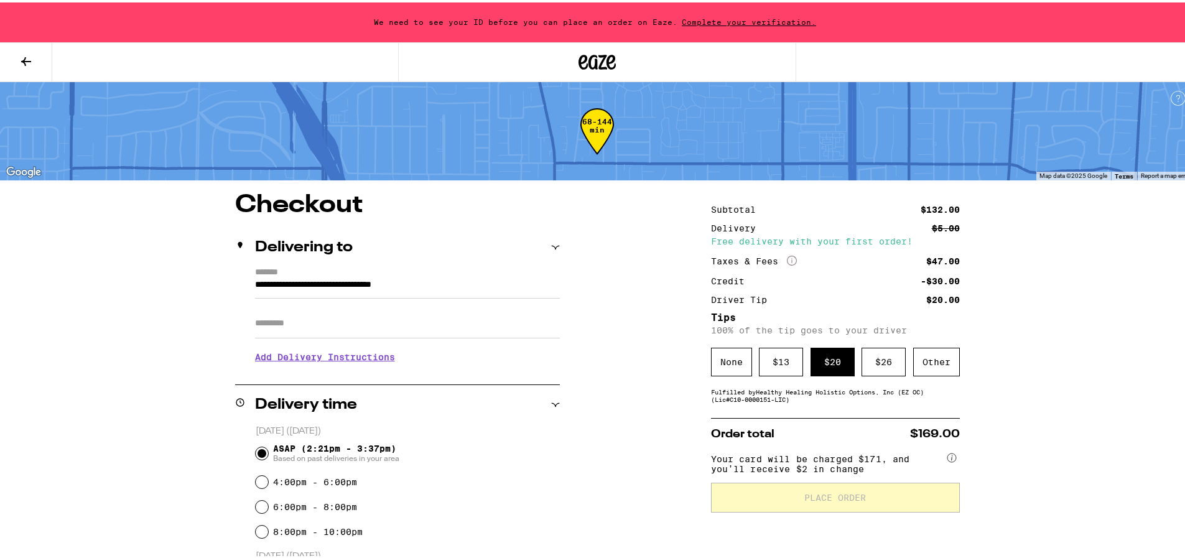
click at [332, 359] on h3 "Add Delivery Instructions" at bounding box center [407, 354] width 305 height 29
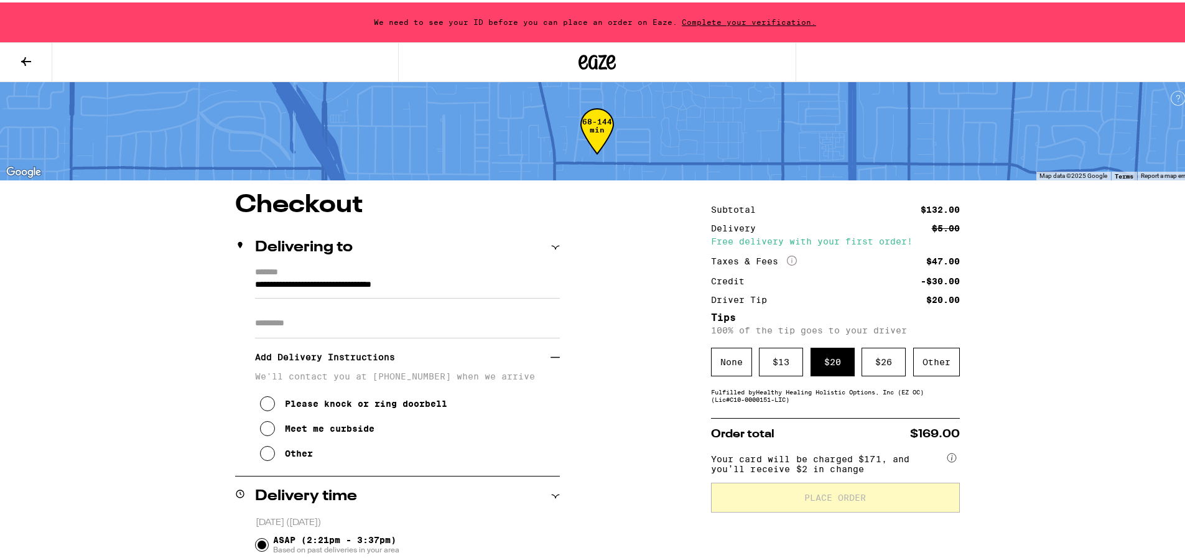
click at [265, 425] on icon at bounding box center [267, 426] width 15 height 15
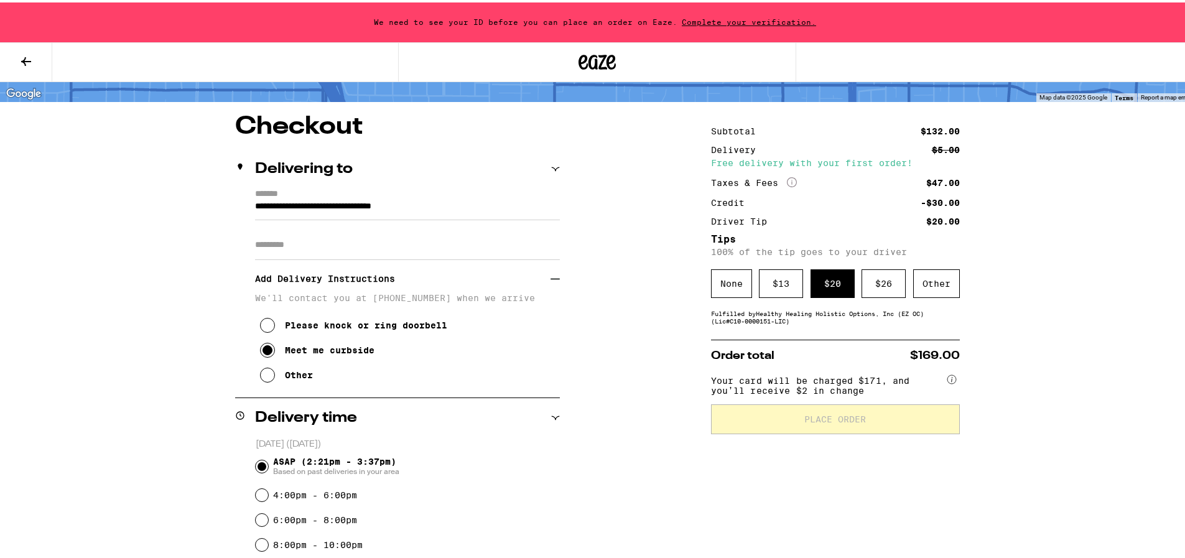
scroll to position [203, 0]
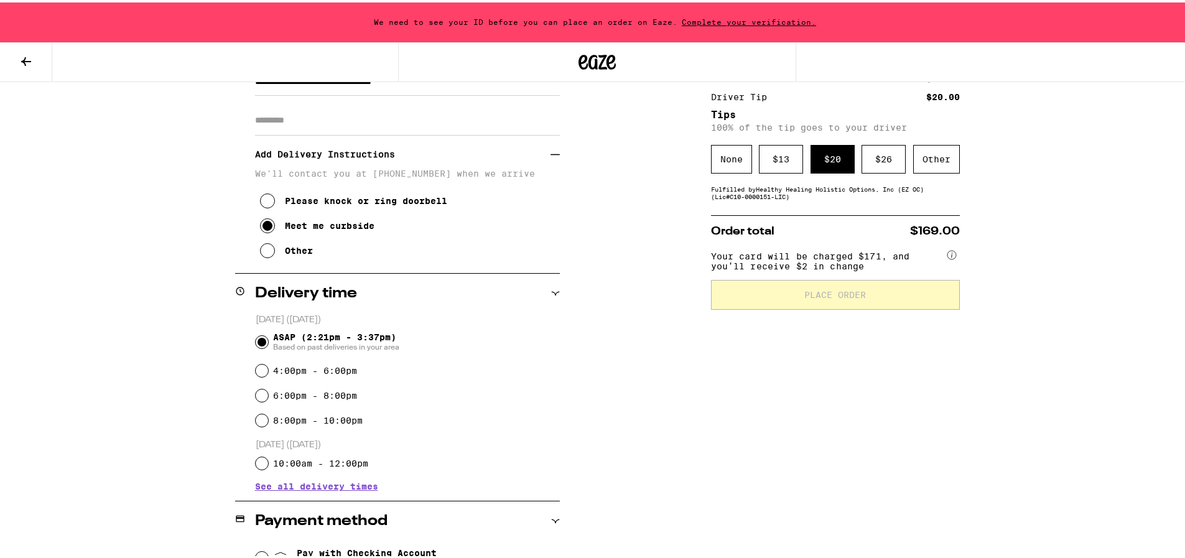
click at [261, 365] on div "4:00pm - 6:00pm" at bounding box center [408, 368] width 304 height 25
click at [257, 366] on input "4:00pm - 6:00pm" at bounding box center [262, 368] width 12 height 12
radio input "true"
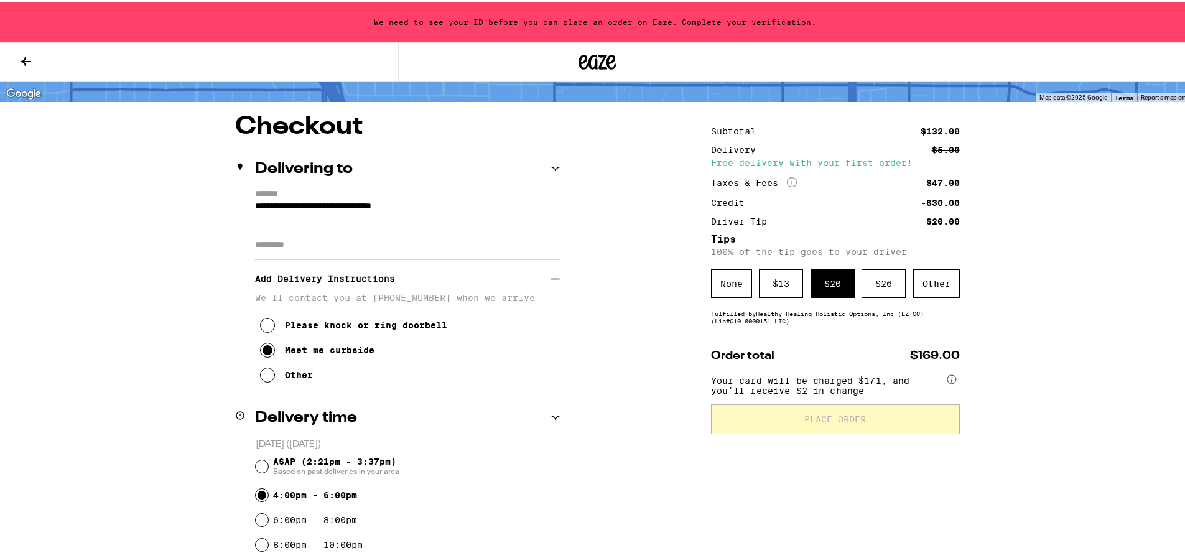
scroll to position [0, 0]
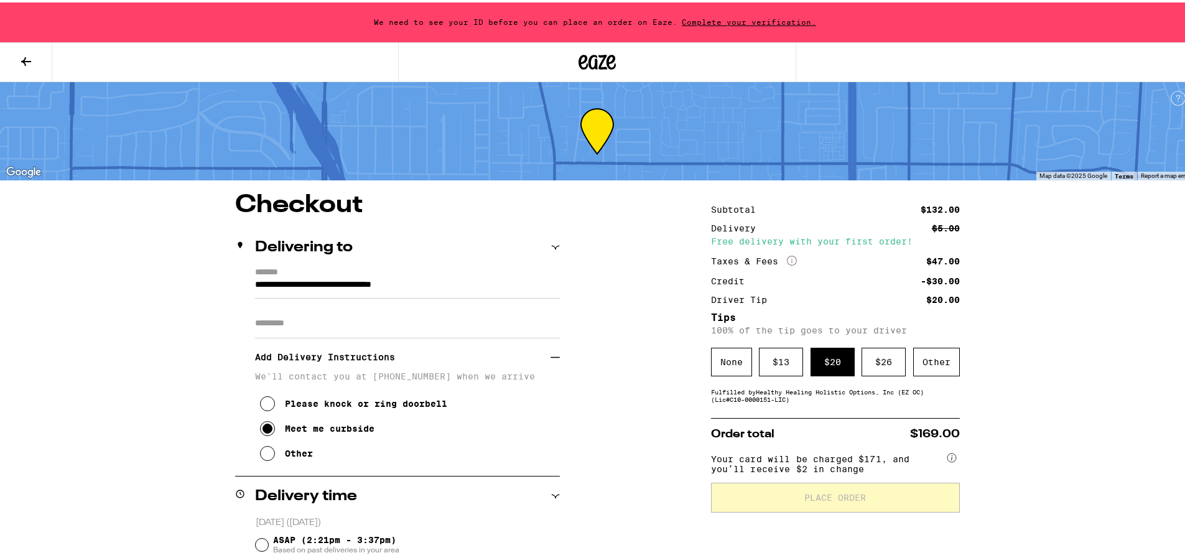
click at [549, 240] on div "Delivering to" at bounding box center [397, 245] width 325 height 15
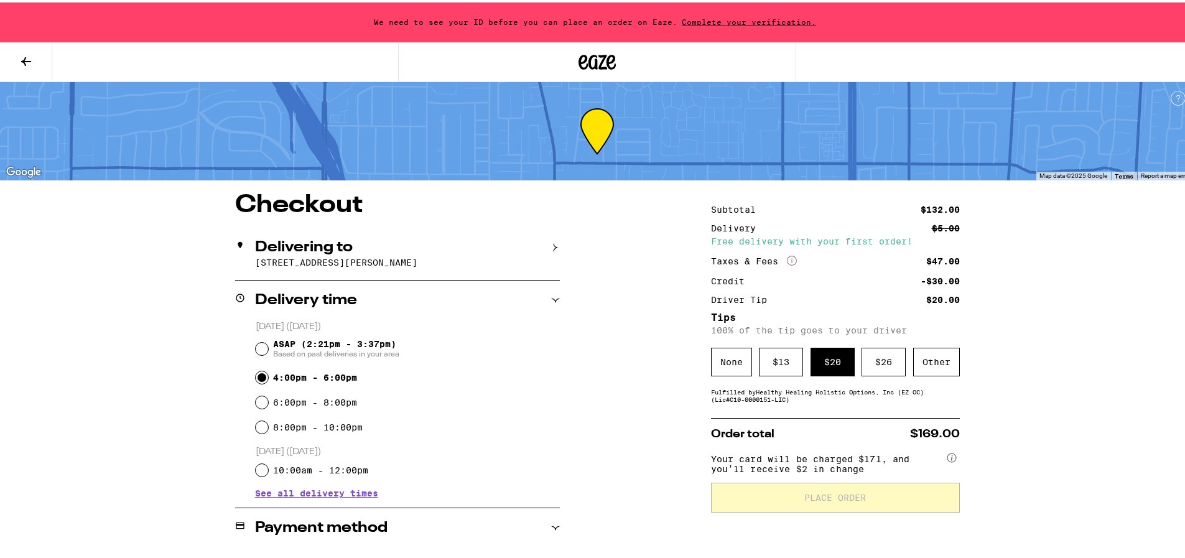
click at [549, 240] on div "Delivering to" at bounding box center [397, 245] width 325 height 15
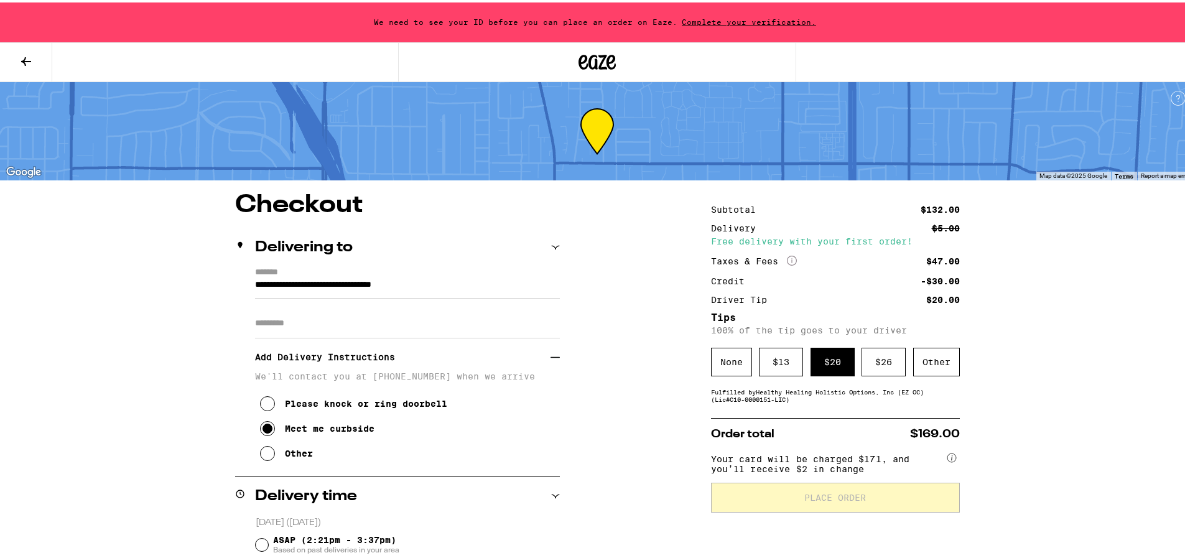
click at [627, 450] on div "**********" at bounding box center [597, 537] width 896 height 695
click at [937, 351] on div "Other" at bounding box center [936, 359] width 47 height 29
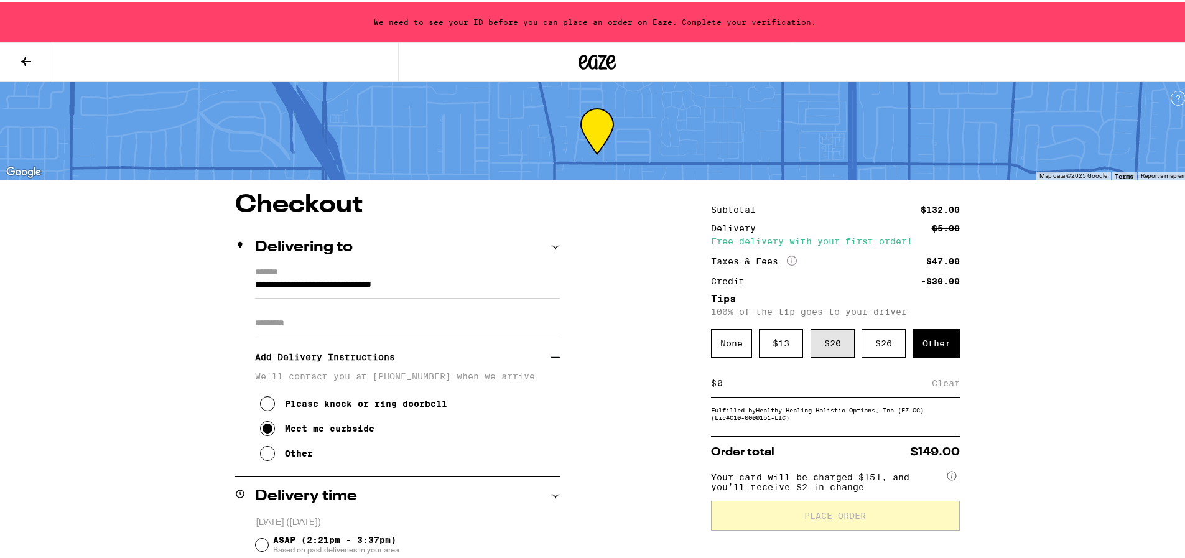
click at [816, 345] on div "$ 20" at bounding box center [832, 341] width 44 height 29
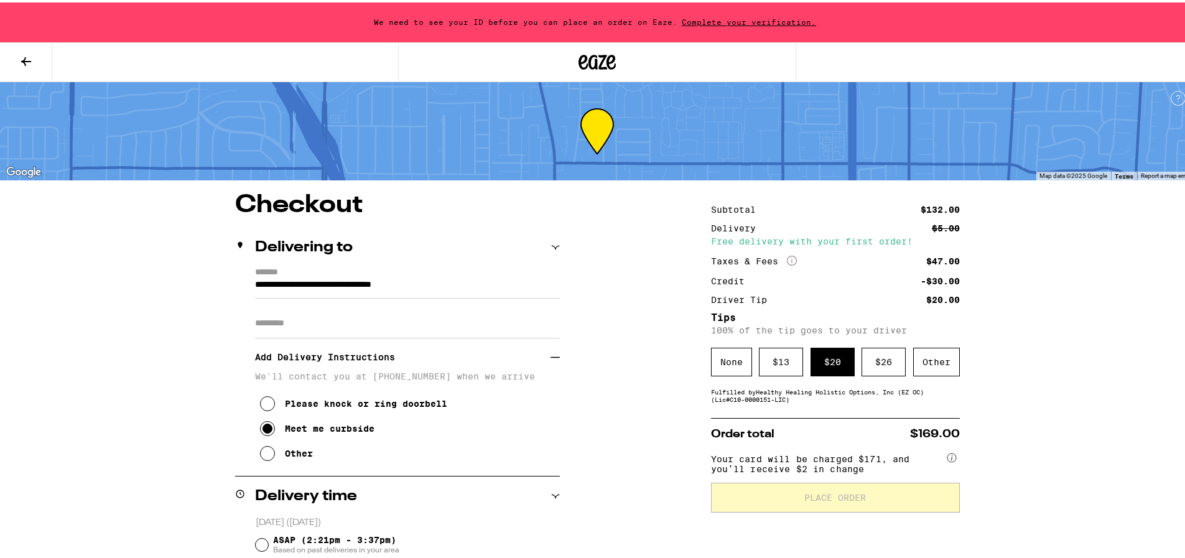
click at [796, 405] on div "Subtotal $132.00 Delivery $5.00 Free delivery with your first order! Taxes & Fe…" at bounding box center [835, 537] width 249 height 695
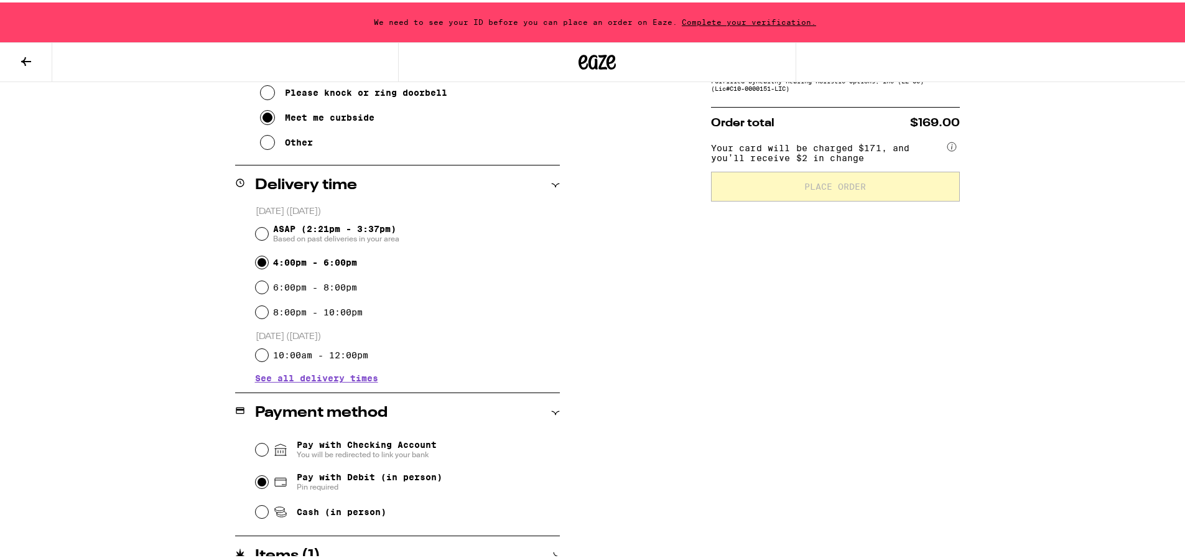
scroll to position [327, 0]
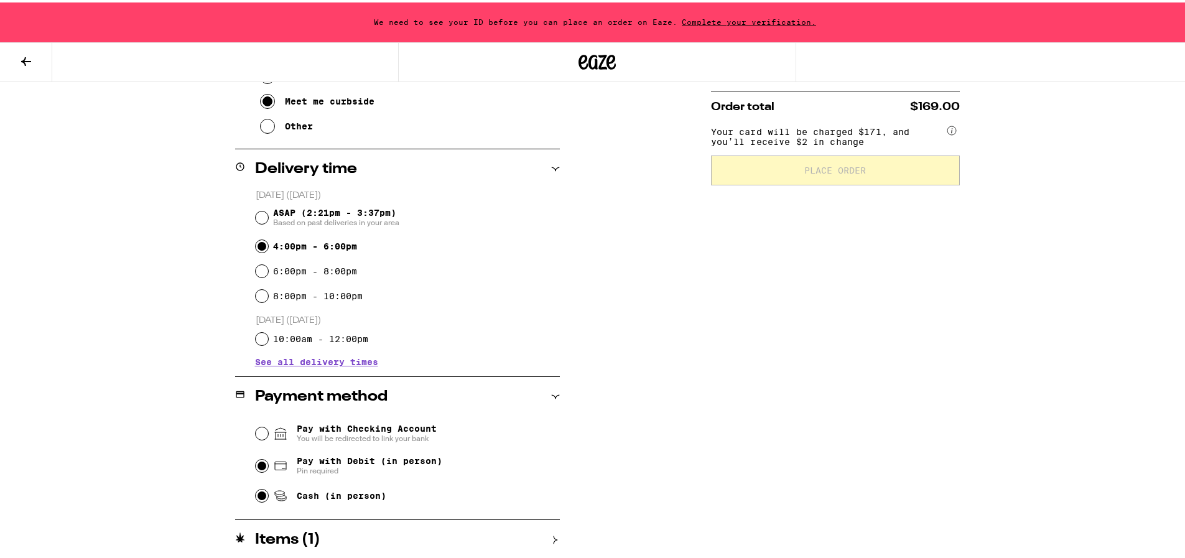
click at [256, 490] on input "Cash (in person)" at bounding box center [262, 493] width 12 height 12
radio input "true"
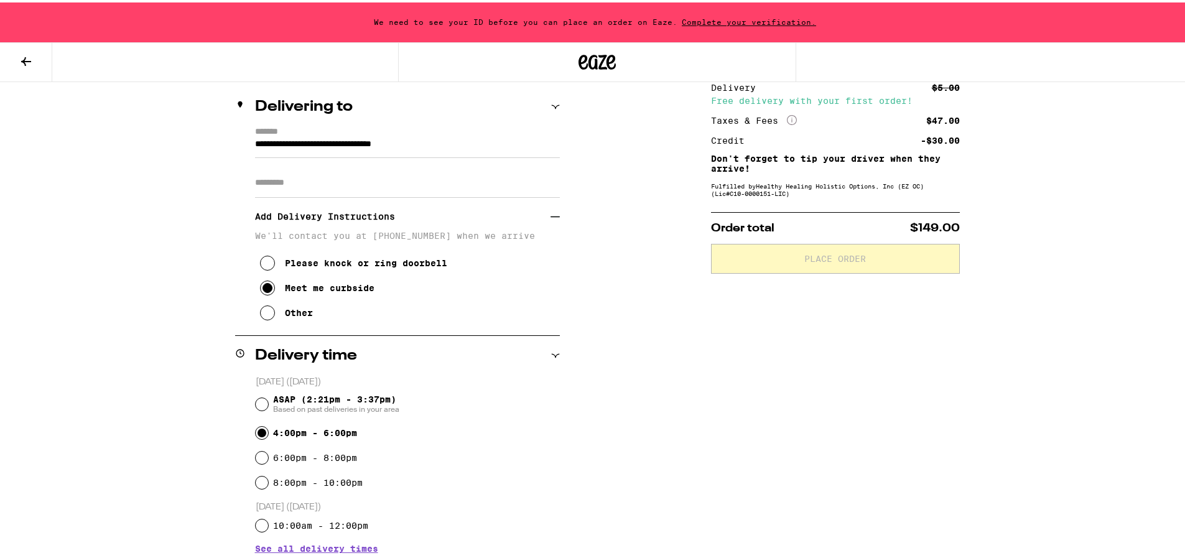
scroll to position [265, 0]
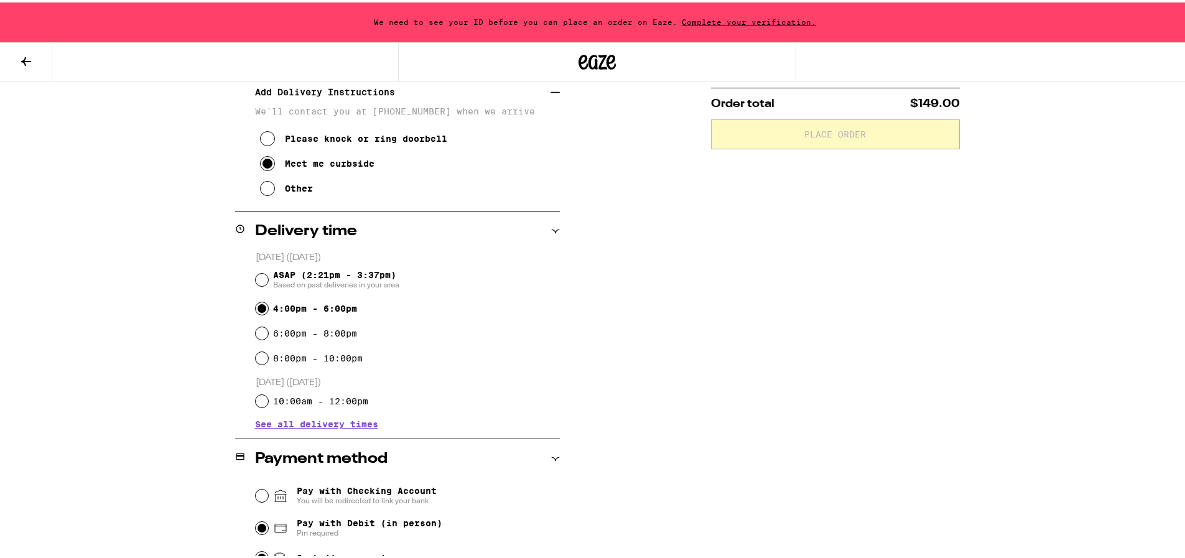
click at [259, 524] on input "Pay with Debit (in person) Pin required" at bounding box center [262, 525] width 12 height 12
radio input "true"
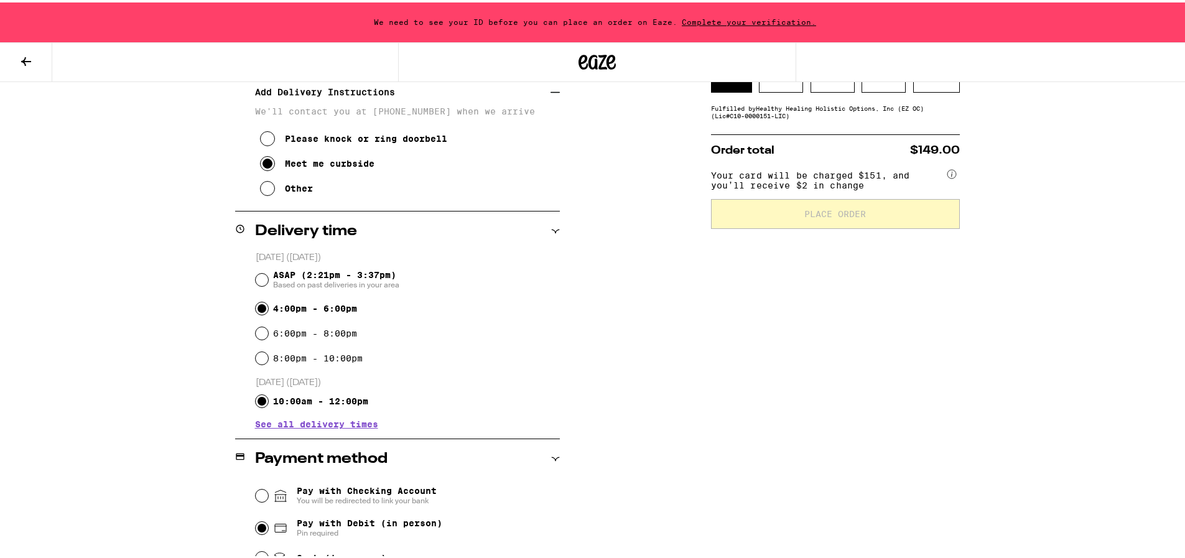
click at [256, 394] on input "10:00am - 12:00pm" at bounding box center [262, 398] width 12 height 12
radio input "true"
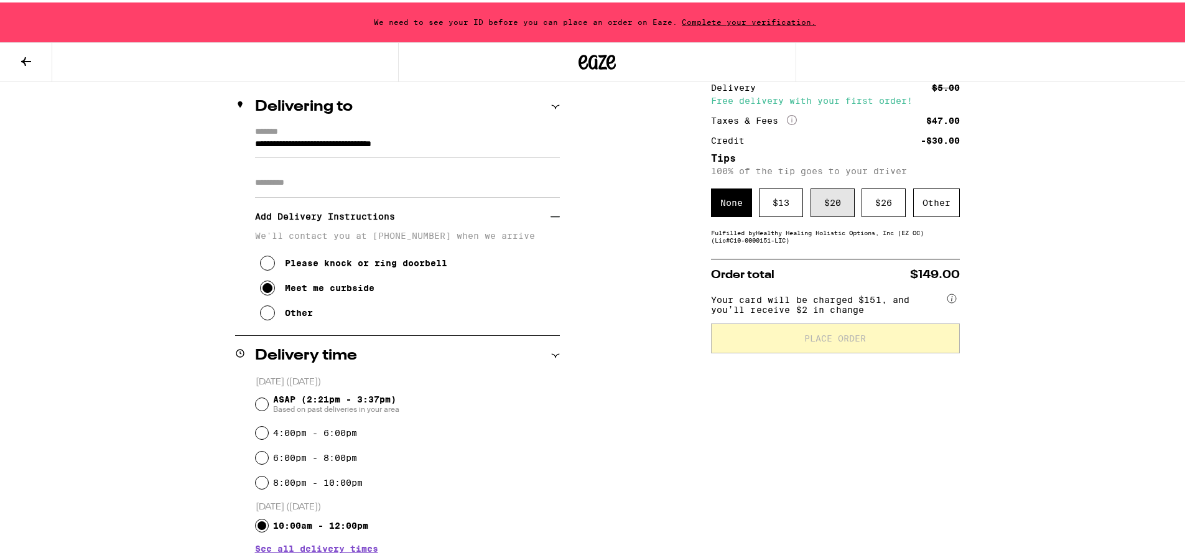
click at [832, 194] on div "$ 20" at bounding box center [832, 200] width 44 height 29
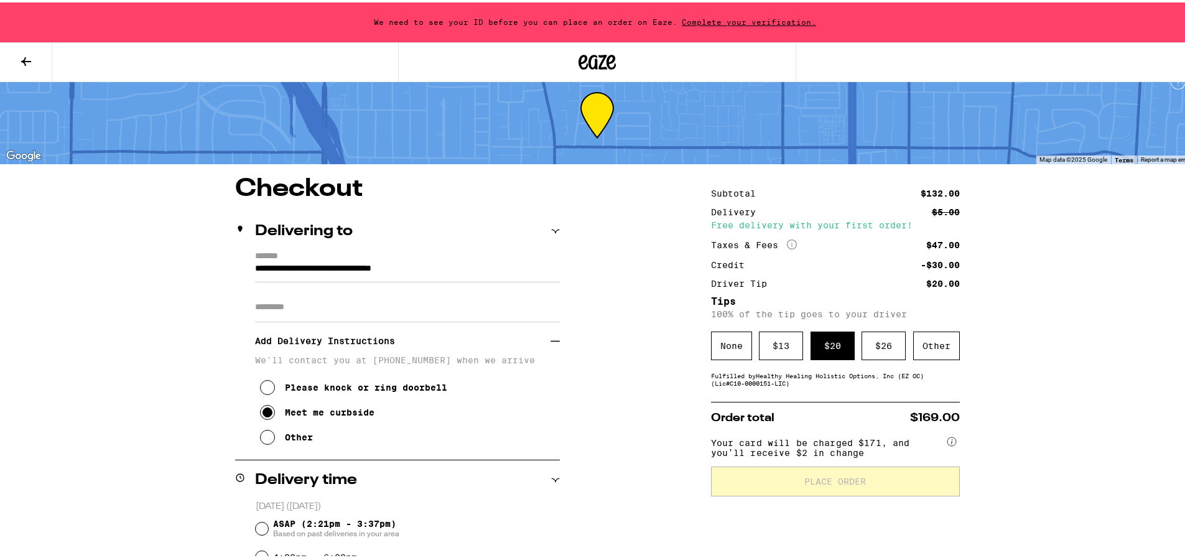
scroll to position [0, 0]
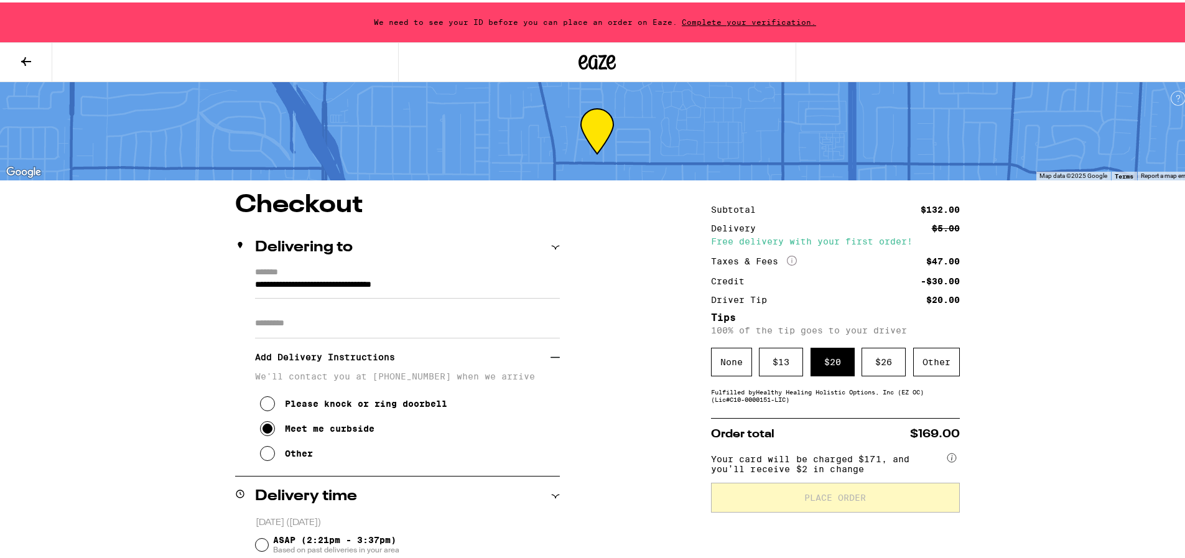
click at [238, 241] on icon at bounding box center [240, 242] width 4 height 7
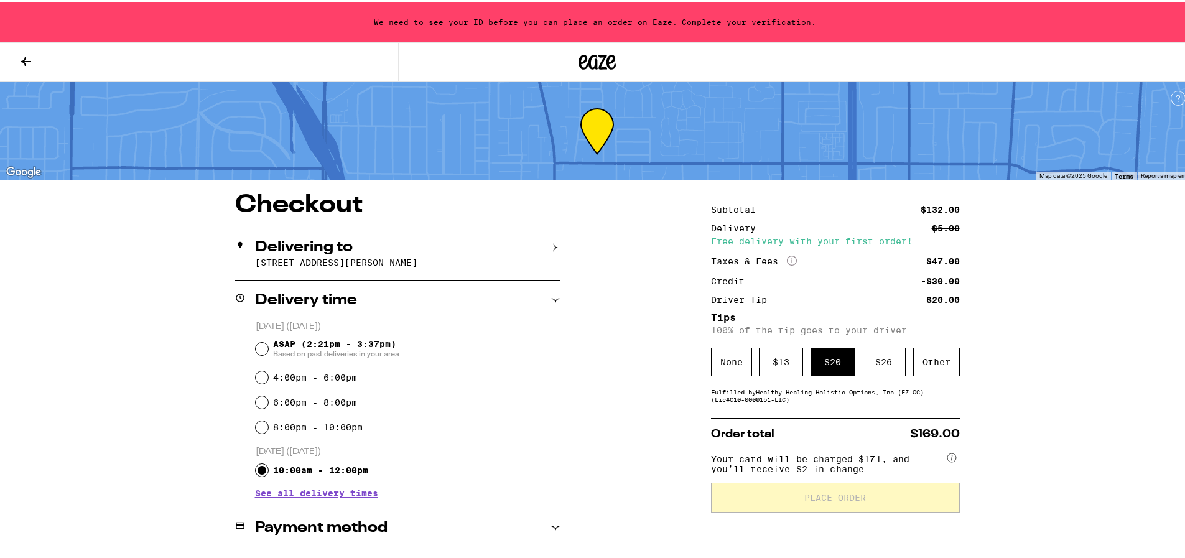
click at [288, 489] on span "See all delivery times" at bounding box center [316, 490] width 123 height 9
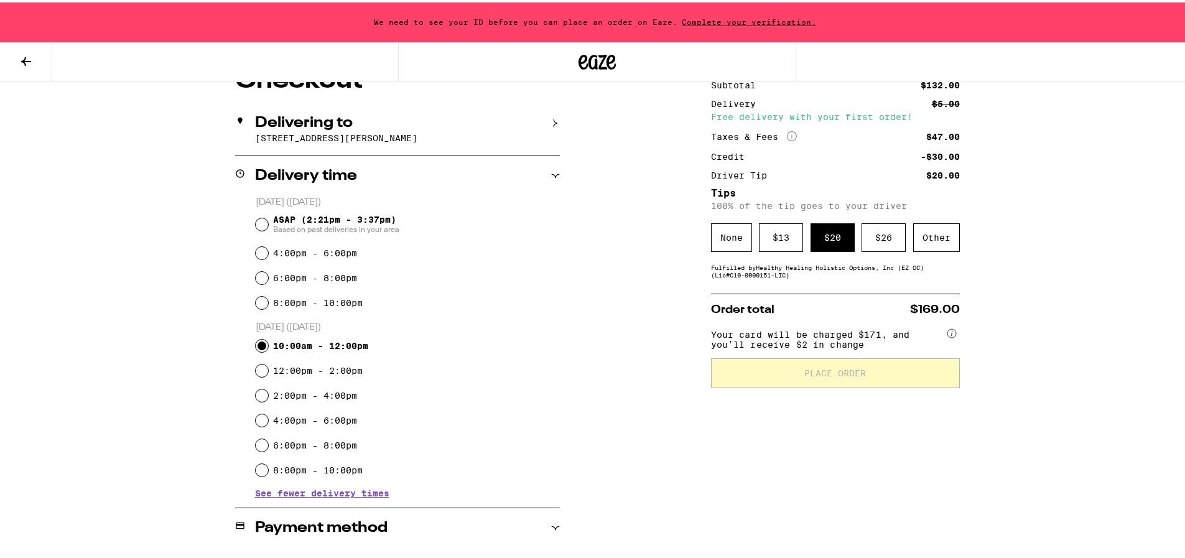
scroll to position [187, 0]
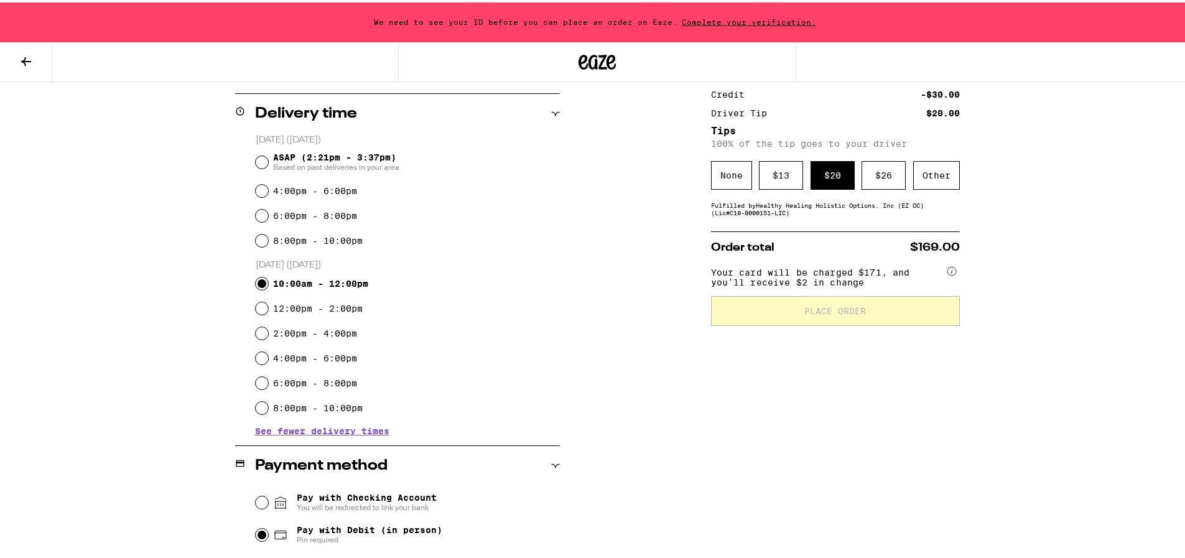
click at [256, 299] on div "12:00pm - 2:00pm" at bounding box center [408, 306] width 304 height 25
click at [256, 307] on input "12:00pm - 2:00pm" at bounding box center [262, 306] width 12 height 12
radio input "true"
click at [260, 329] on input "2:00pm - 4:00pm" at bounding box center [262, 331] width 12 height 12
radio input "true"
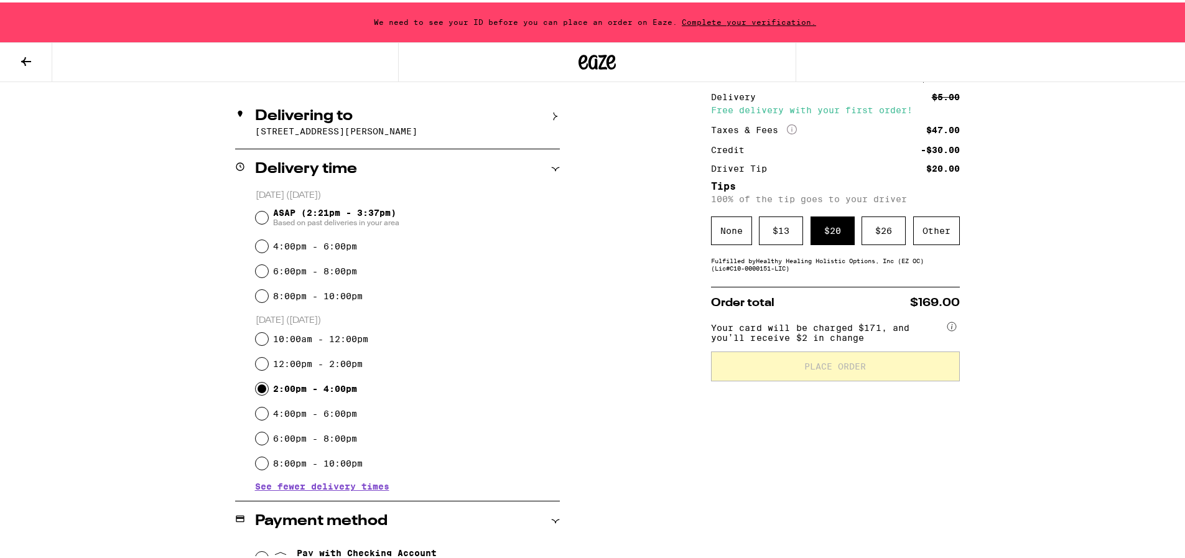
scroll to position [0, 0]
